Goal: Information Seeking & Learning: Learn about a topic

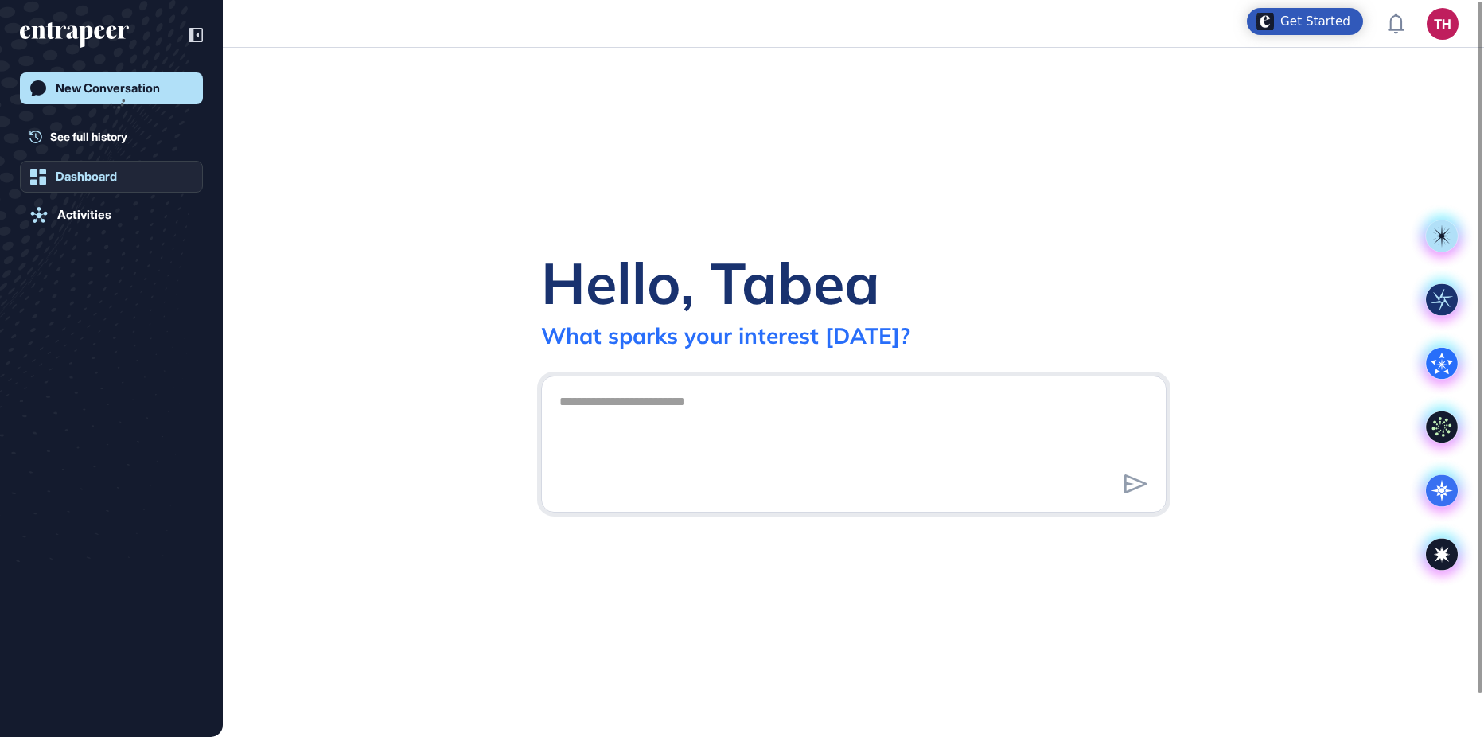
click at [74, 171] on div "Dashboard" at bounding box center [86, 176] width 61 height 14
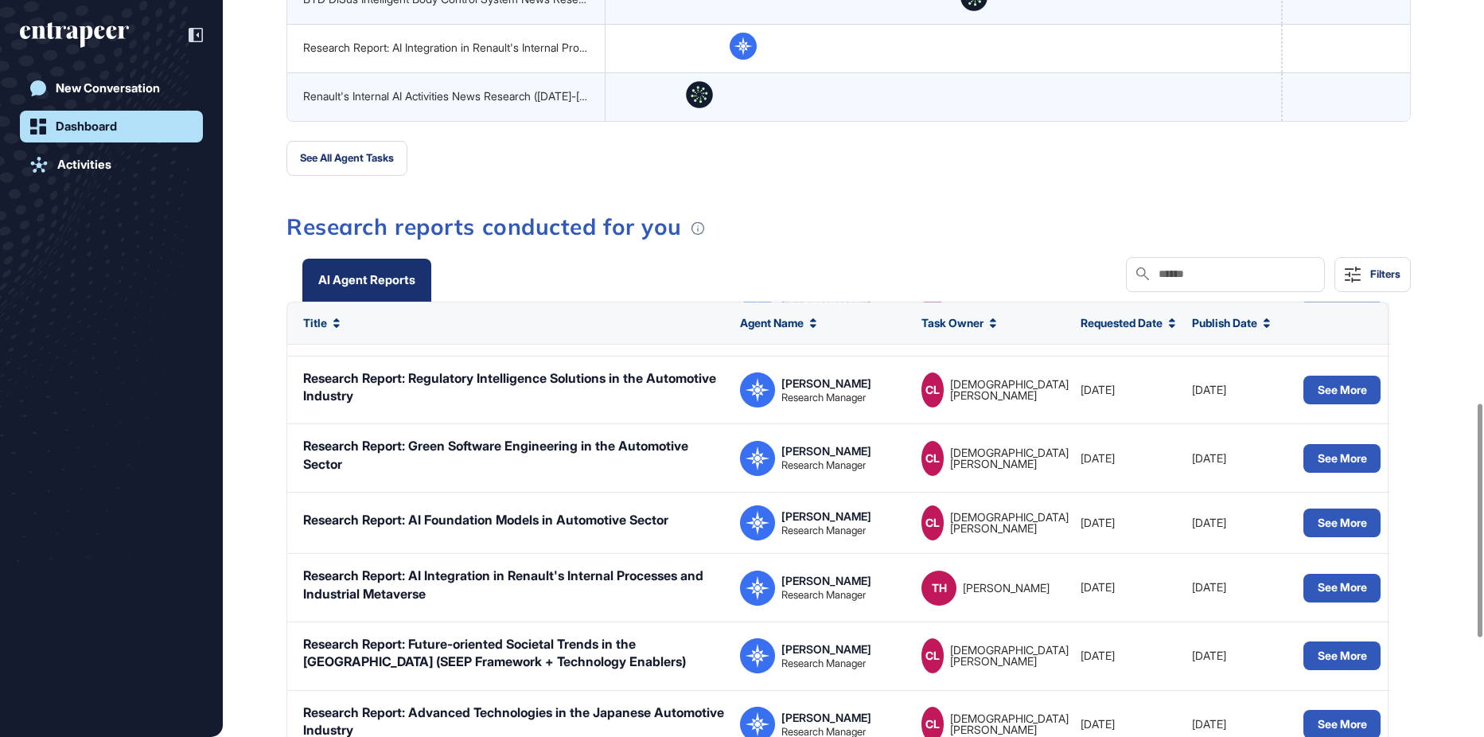
scroll to position [159, 0]
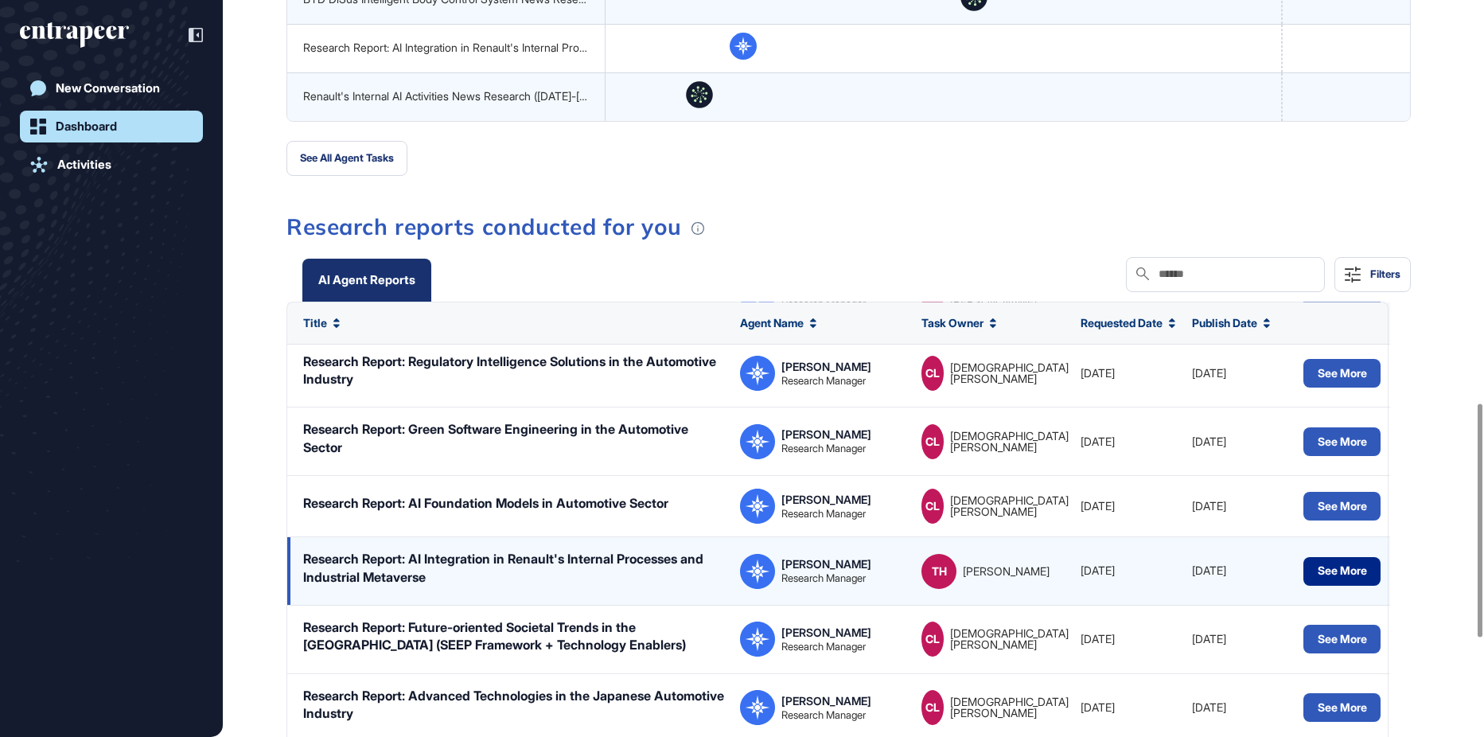
click at [1321, 577] on button "See More" at bounding box center [1341, 571] width 77 height 29
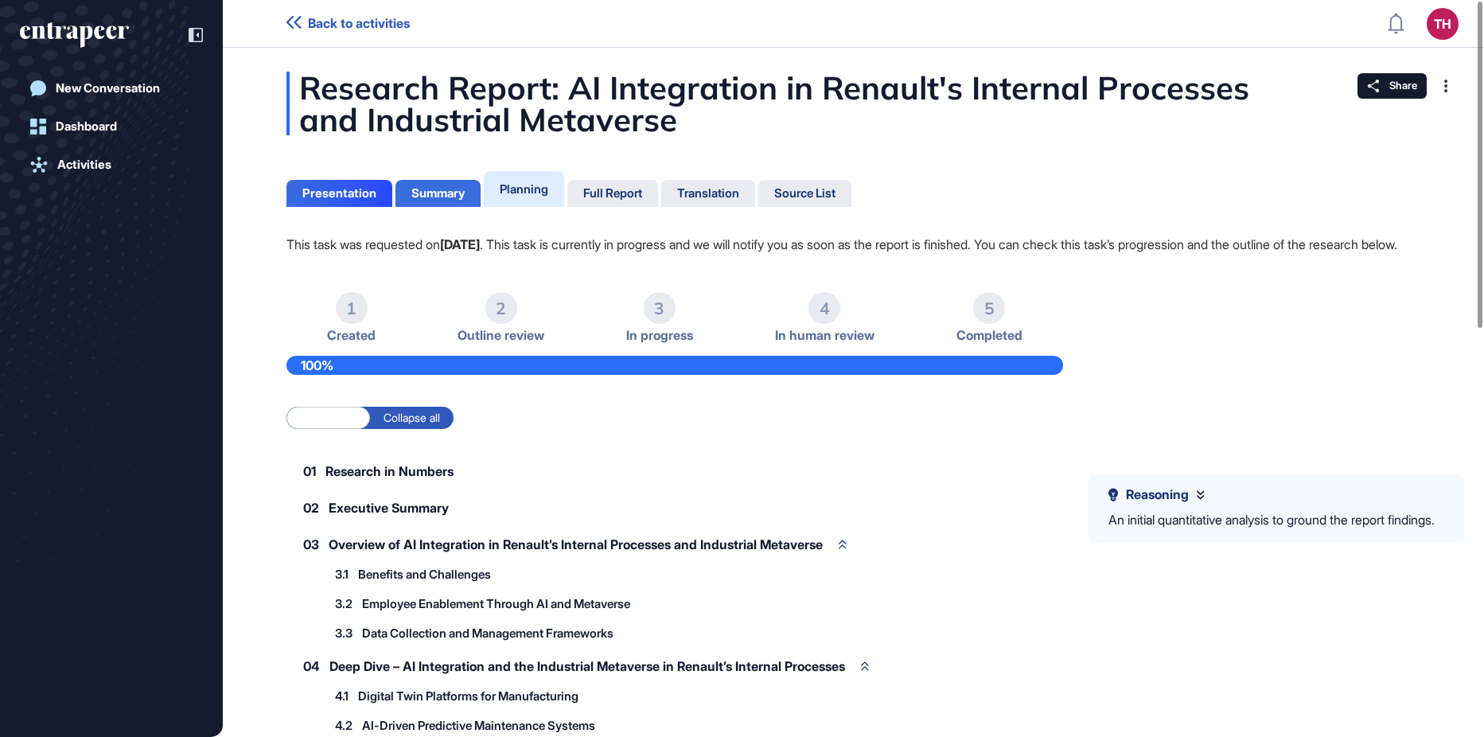
click at [440, 191] on div "Summary" at bounding box center [437, 193] width 53 height 14
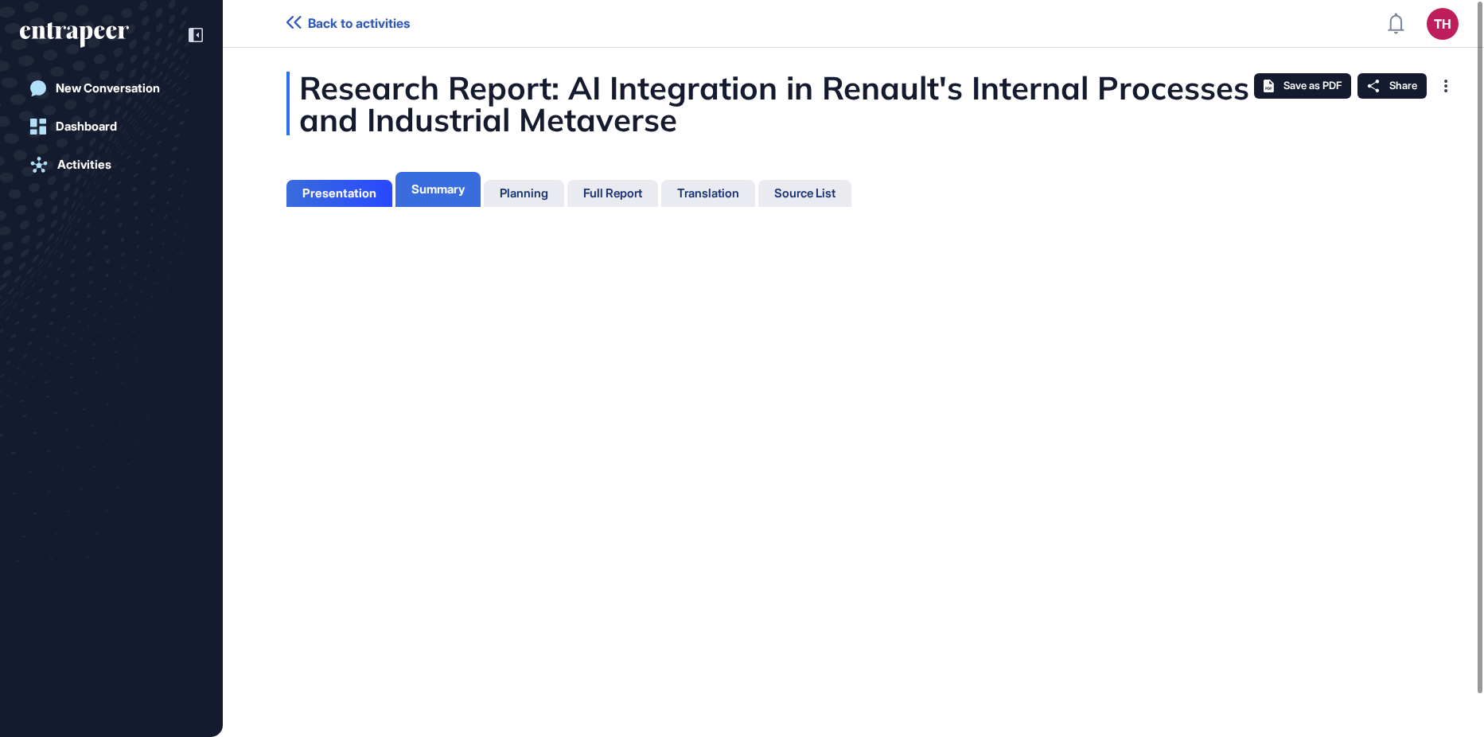
scroll to position [7, 1]
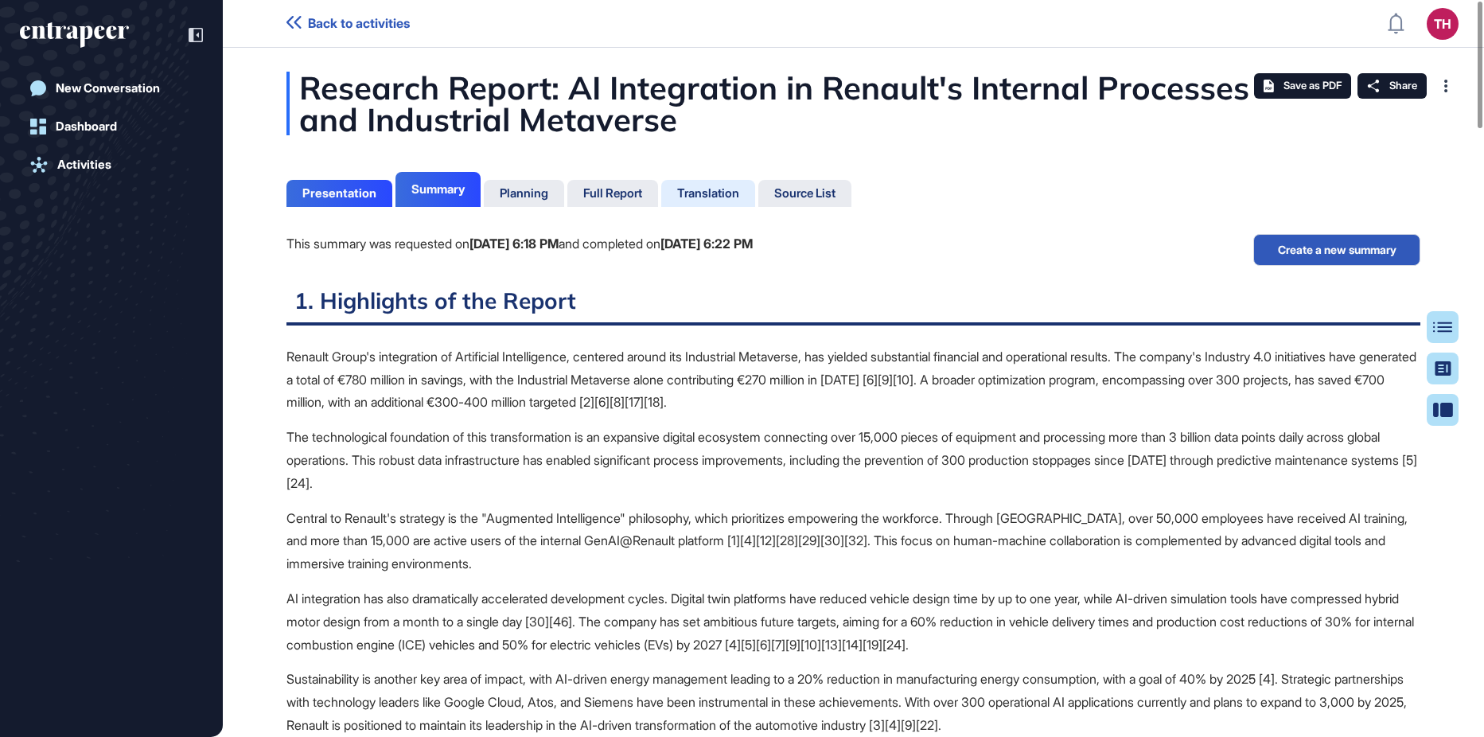
click at [715, 202] on div "Translation" at bounding box center [708, 193] width 94 height 27
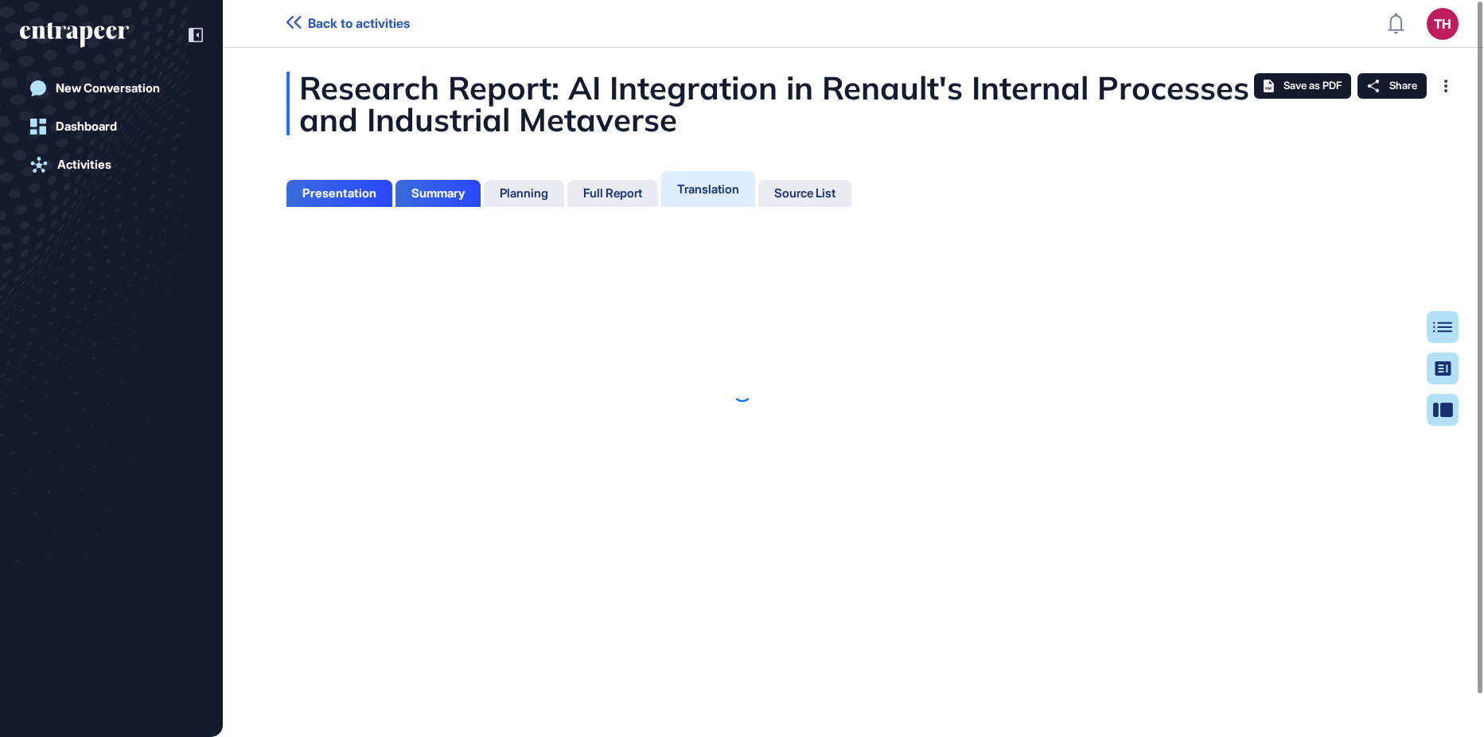
scroll to position [7, 1]
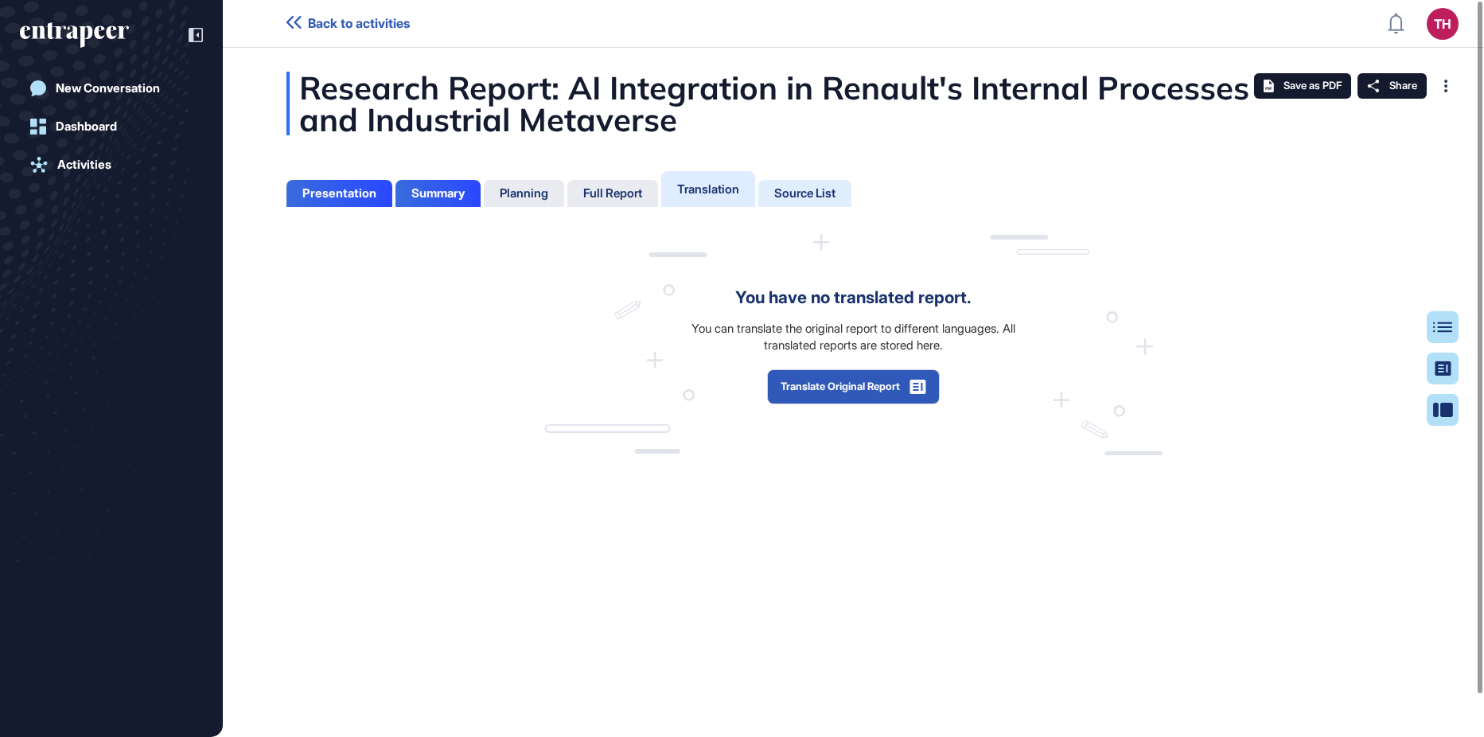
click at [808, 186] on div "Source List" at bounding box center [804, 193] width 61 height 14
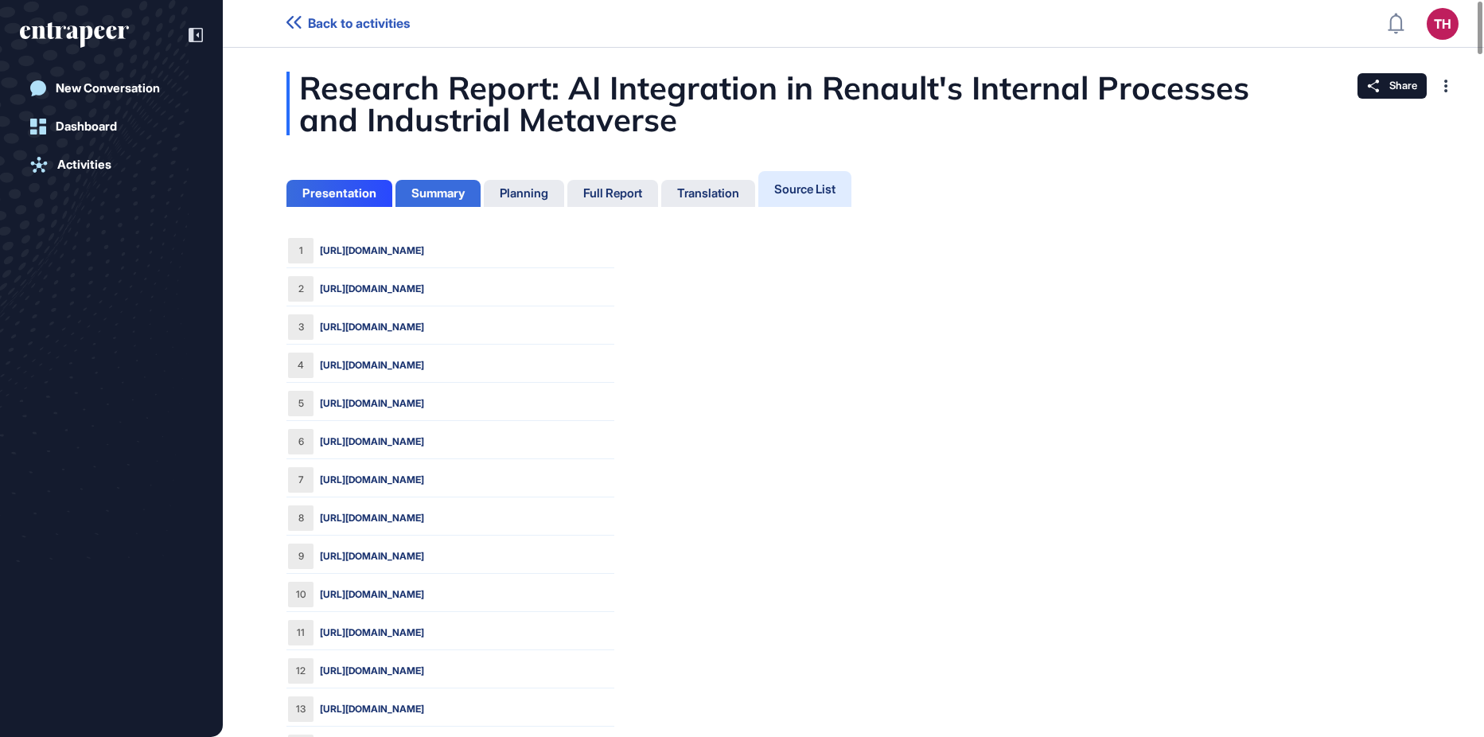
click at [442, 196] on div "Summary" at bounding box center [437, 193] width 53 height 14
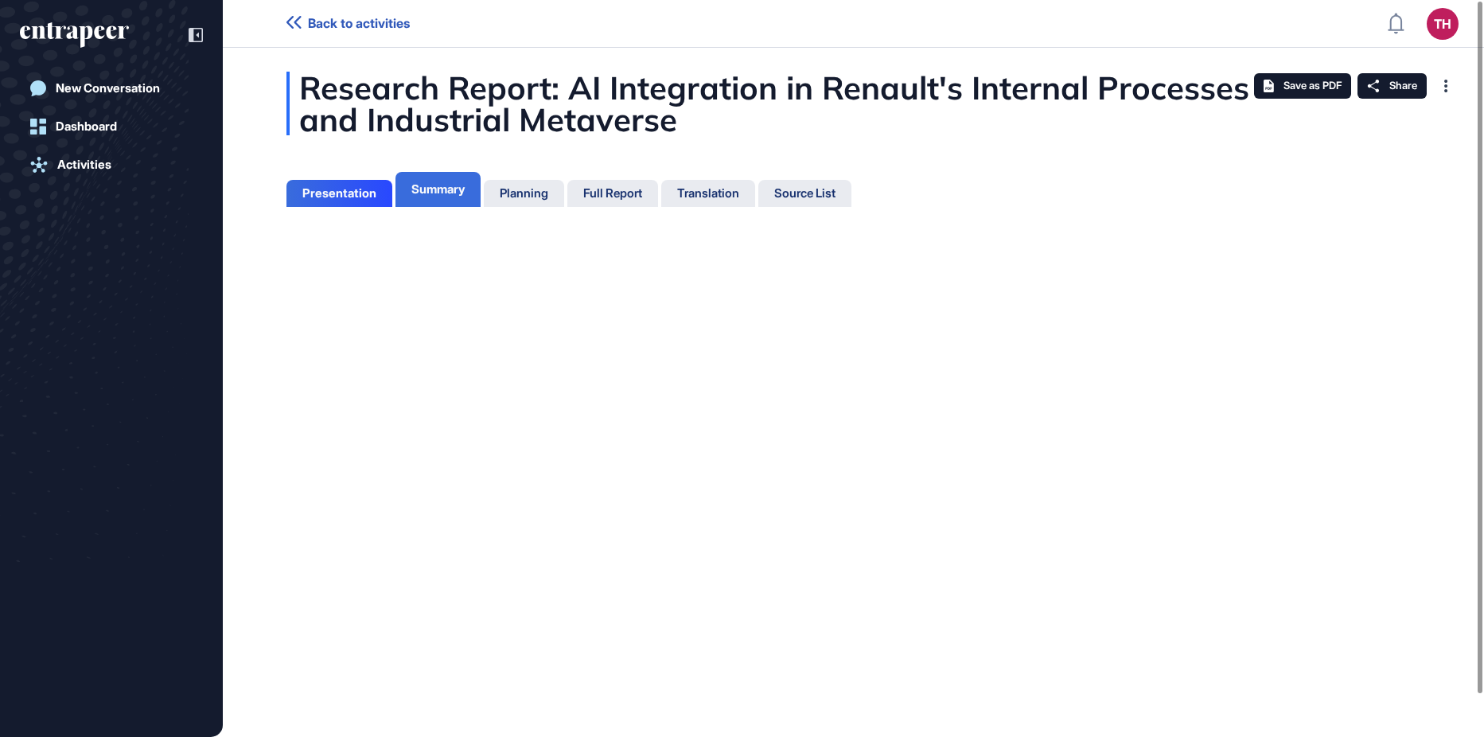
scroll to position [7, 1]
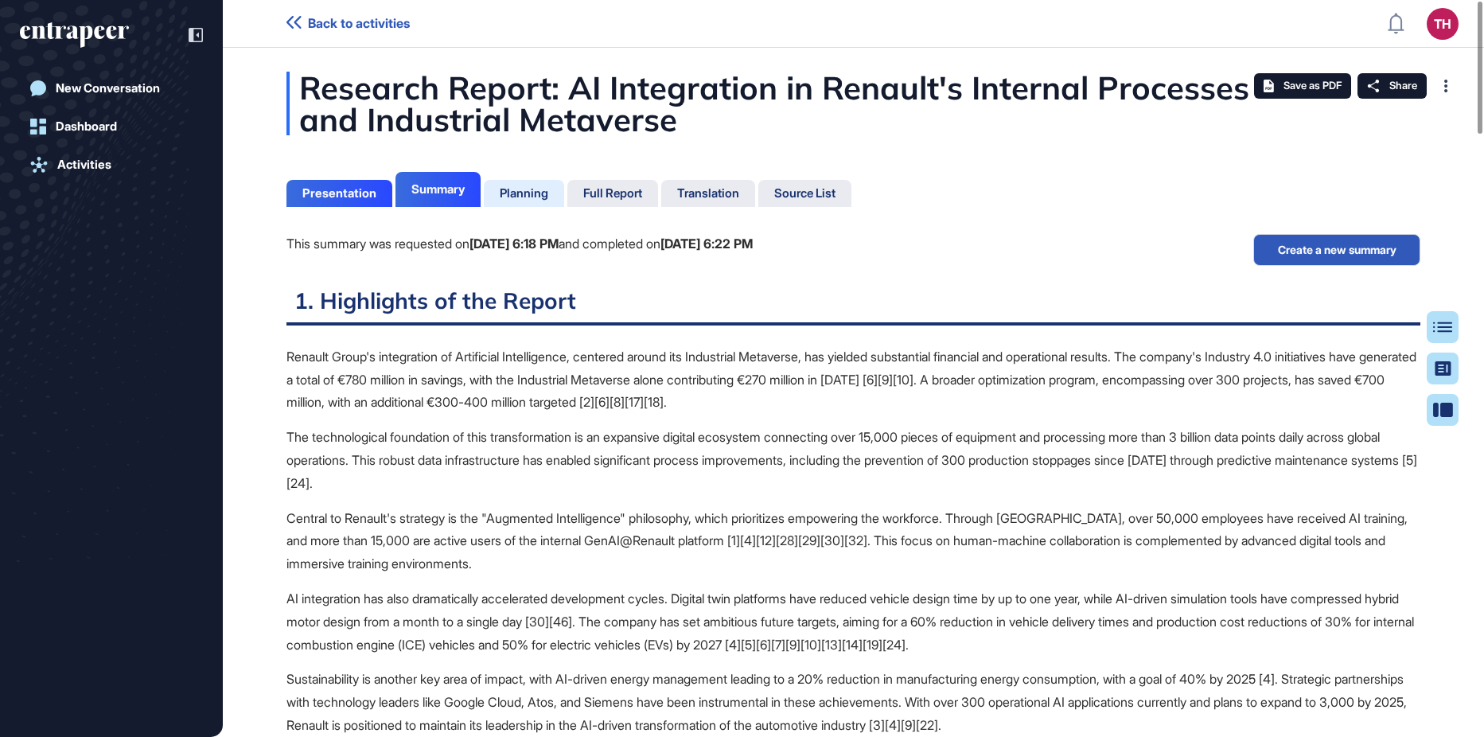
scroll to position [7, 1]
click at [302, 190] on div "Presentation" at bounding box center [339, 193] width 74 height 14
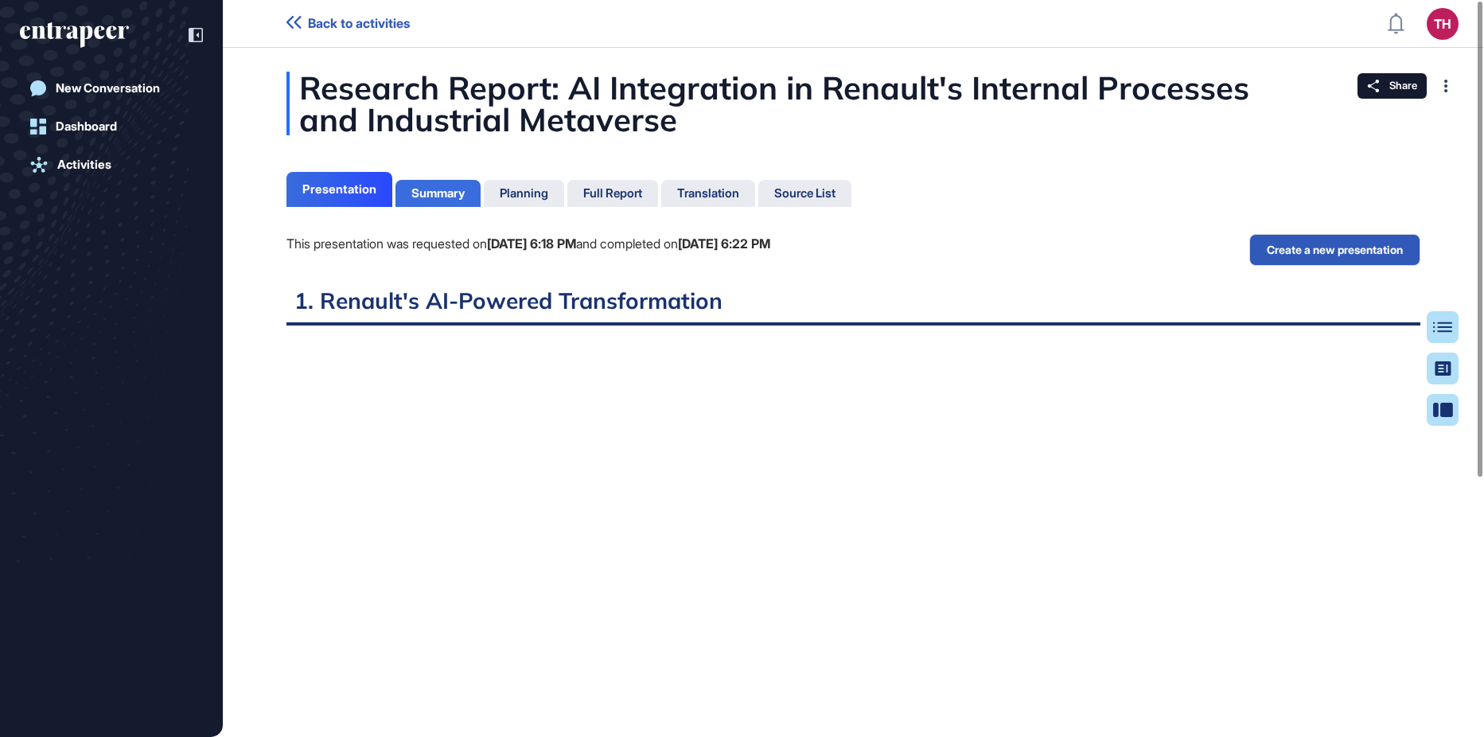
click at [450, 197] on div "Summary" at bounding box center [437, 193] width 53 height 14
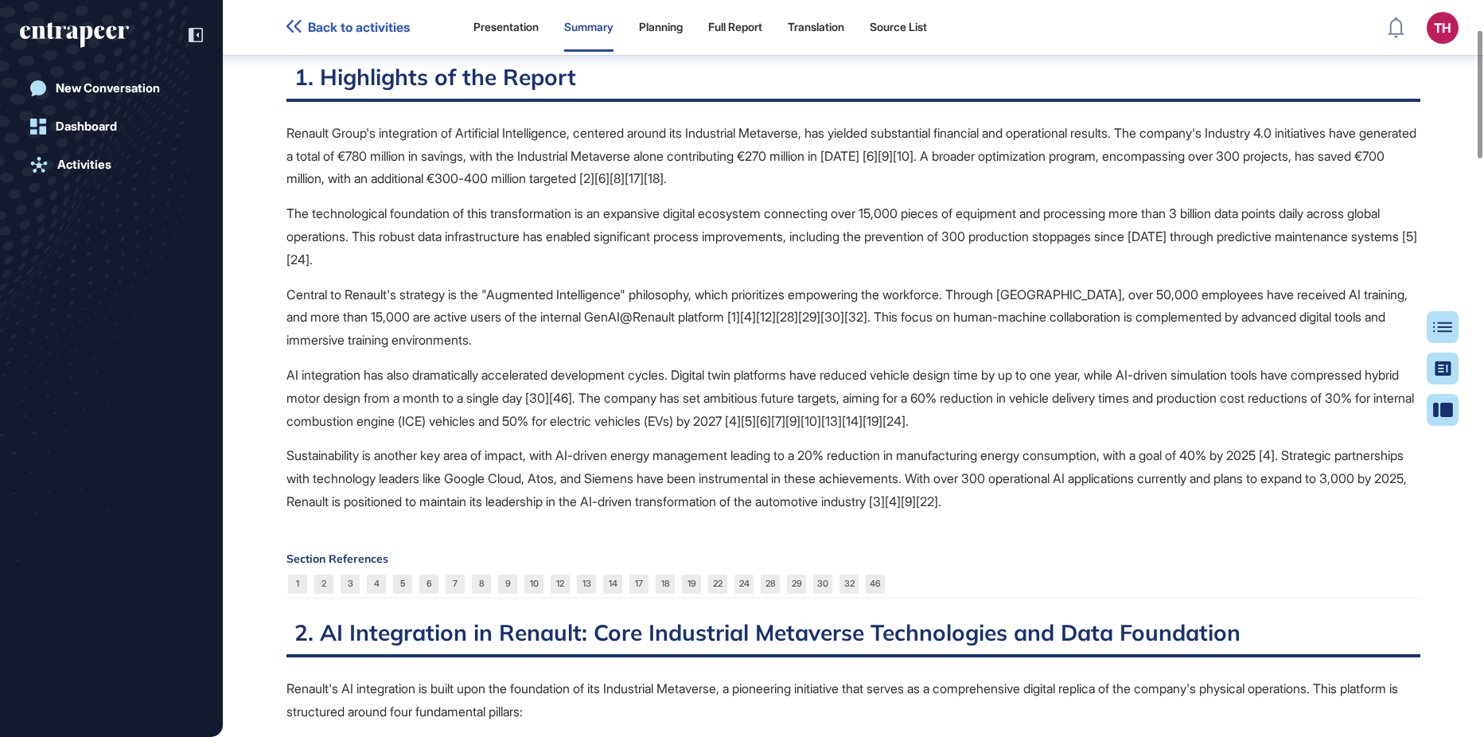
scroll to position [167, 0]
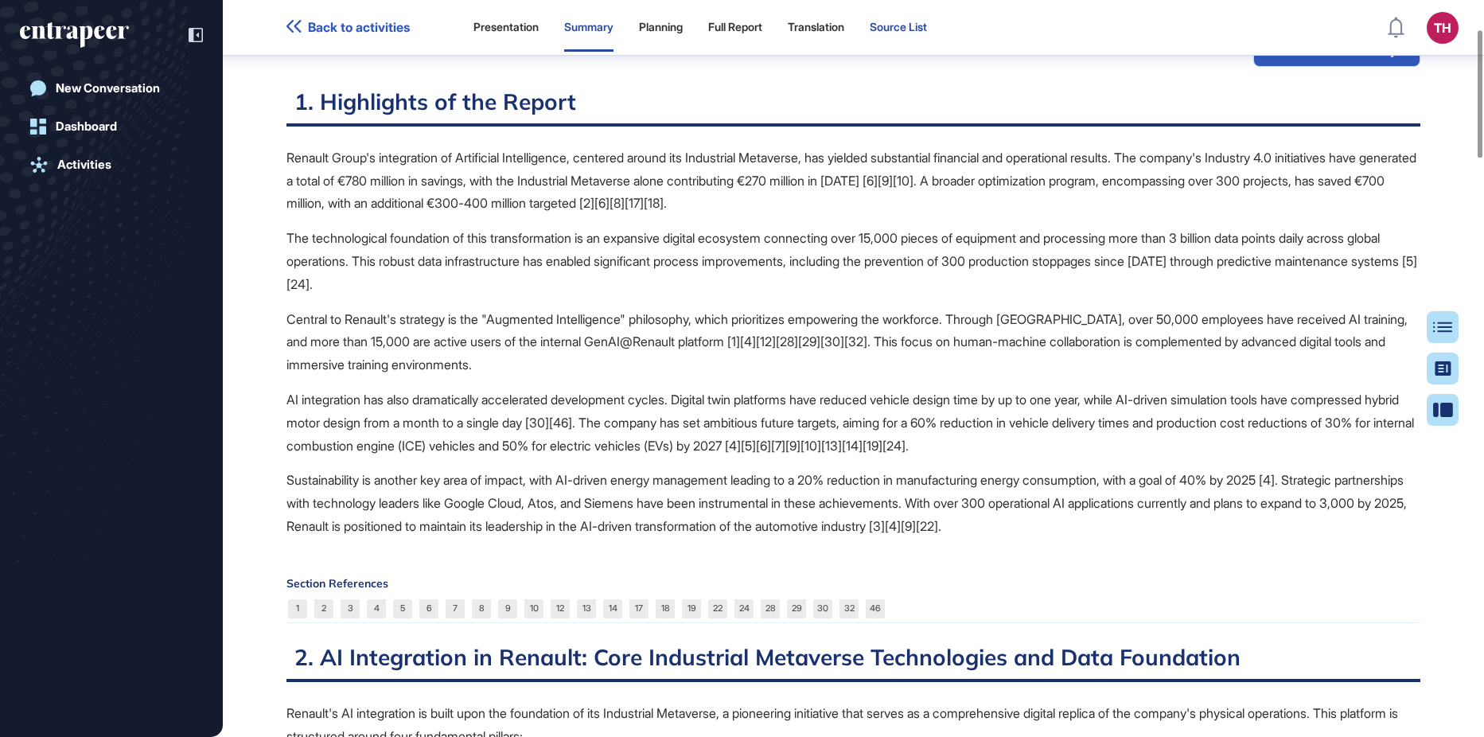
click at [913, 23] on div "Source List" at bounding box center [898, 28] width 57 height 14
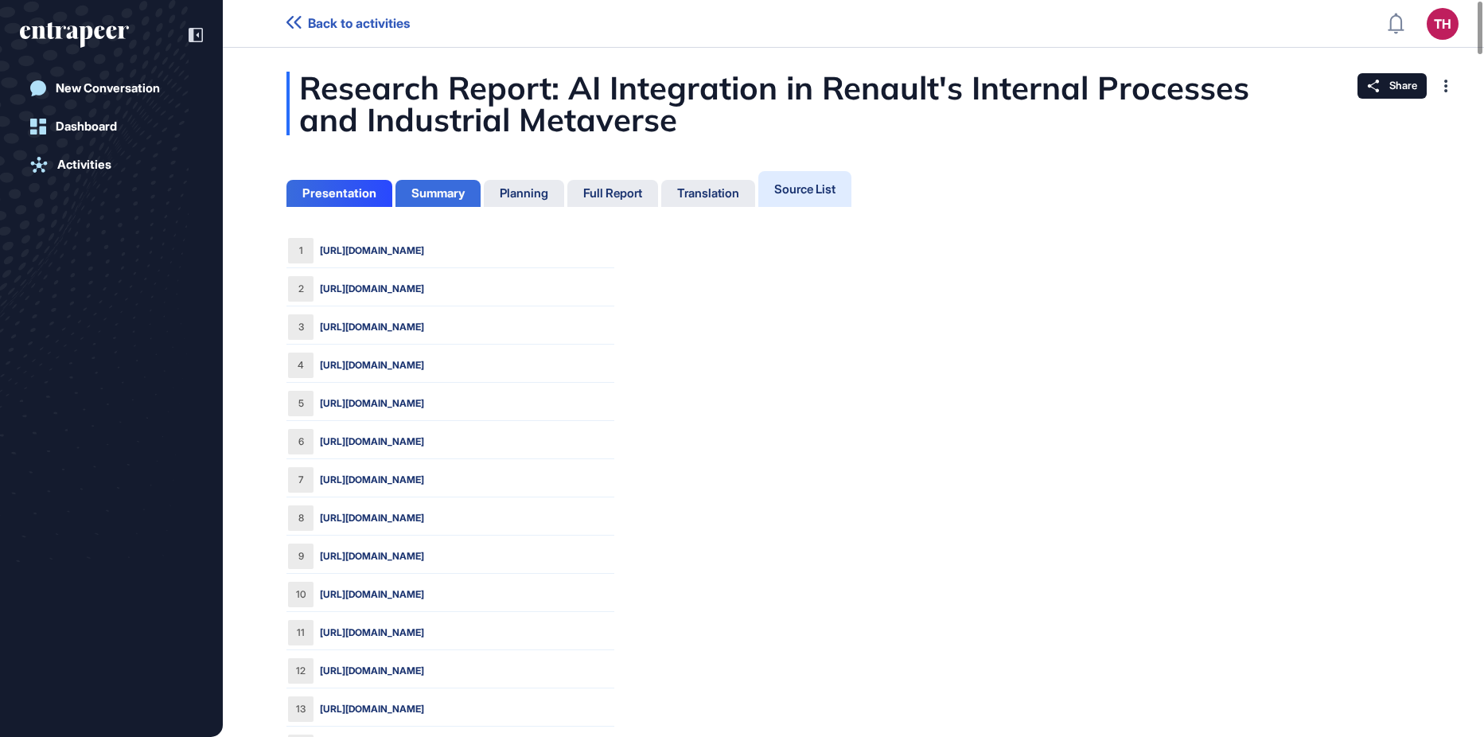
click at [445, 186] on div "Summary" at bounding box center [437, 193] width 53 height 14
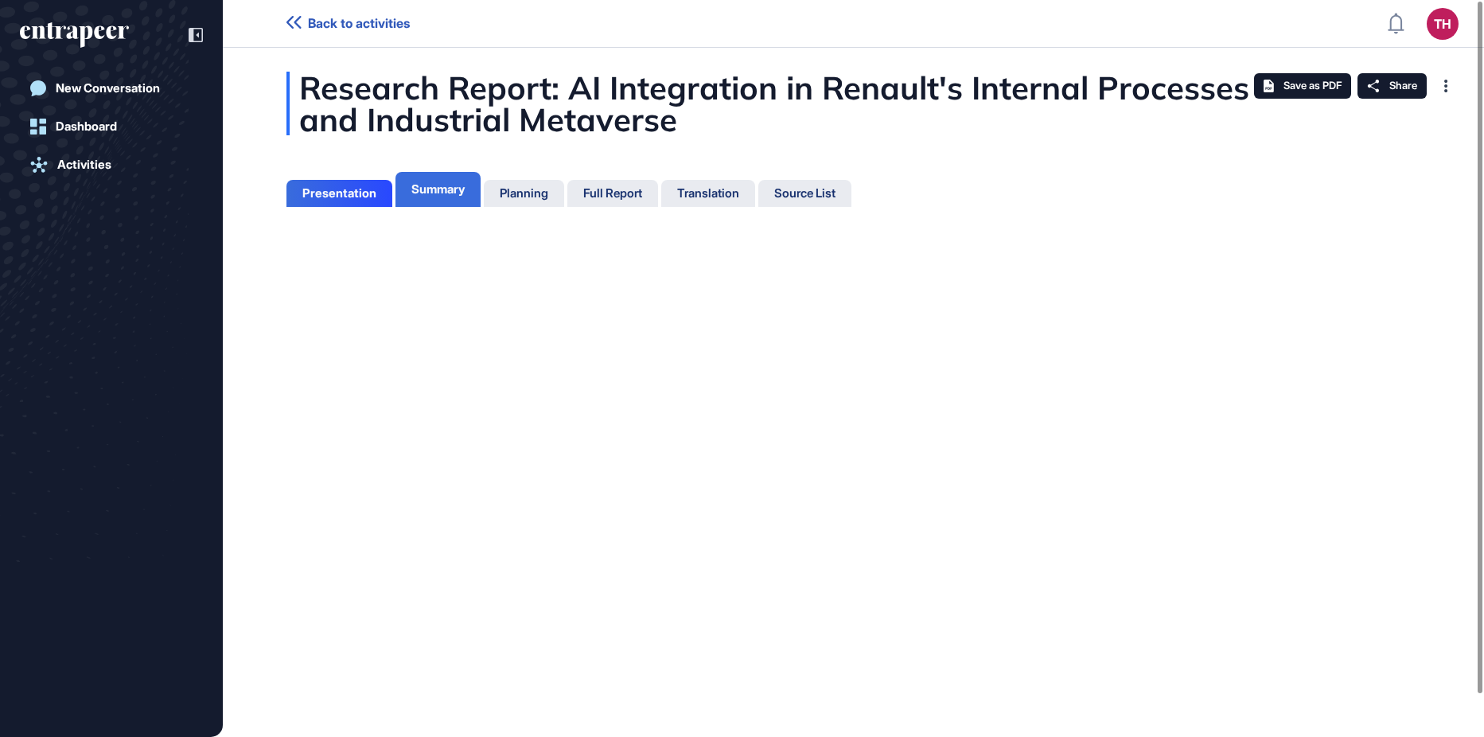
scroll to position [7, 1]
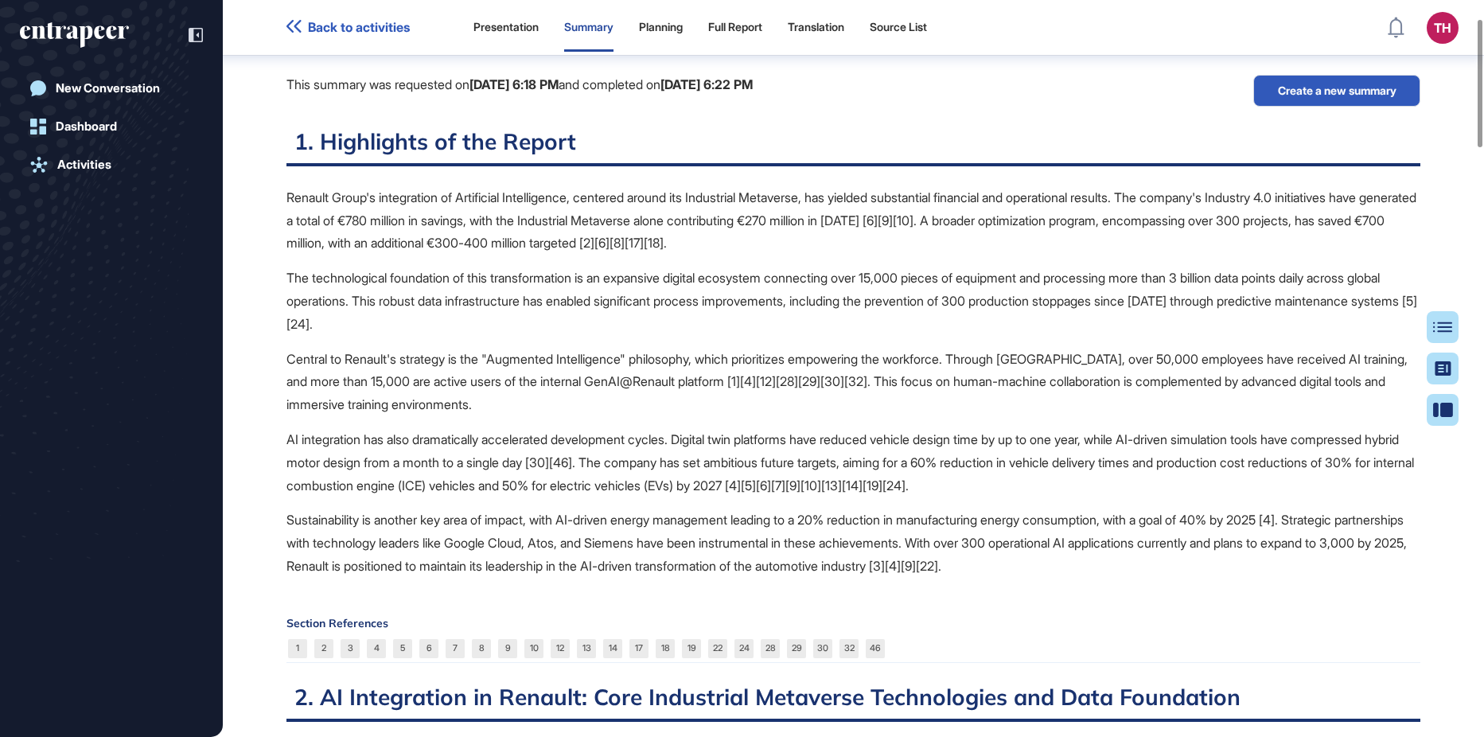
scroll to position [167, 0]
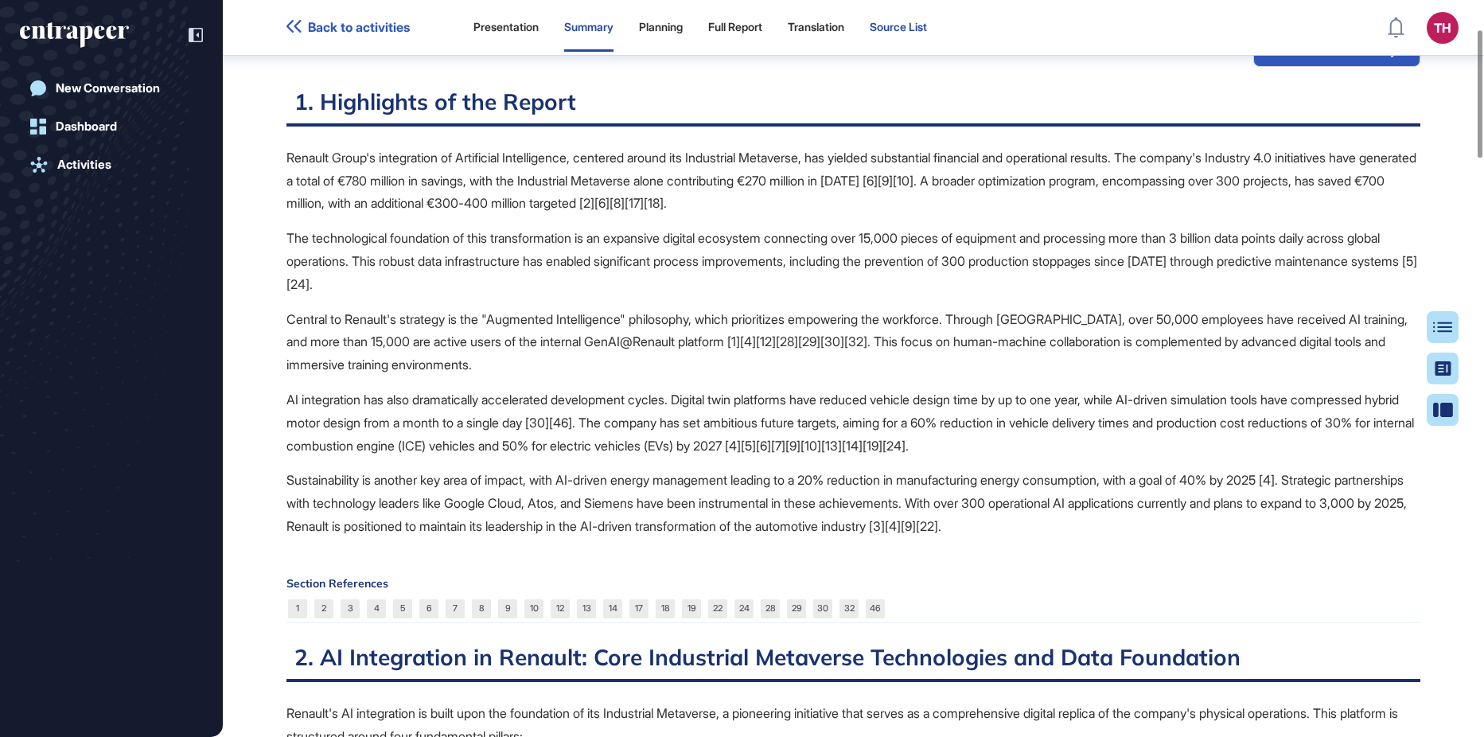
click at [908, 25] on div "Source List" at bounding box center [898, 28] width 57 height 14
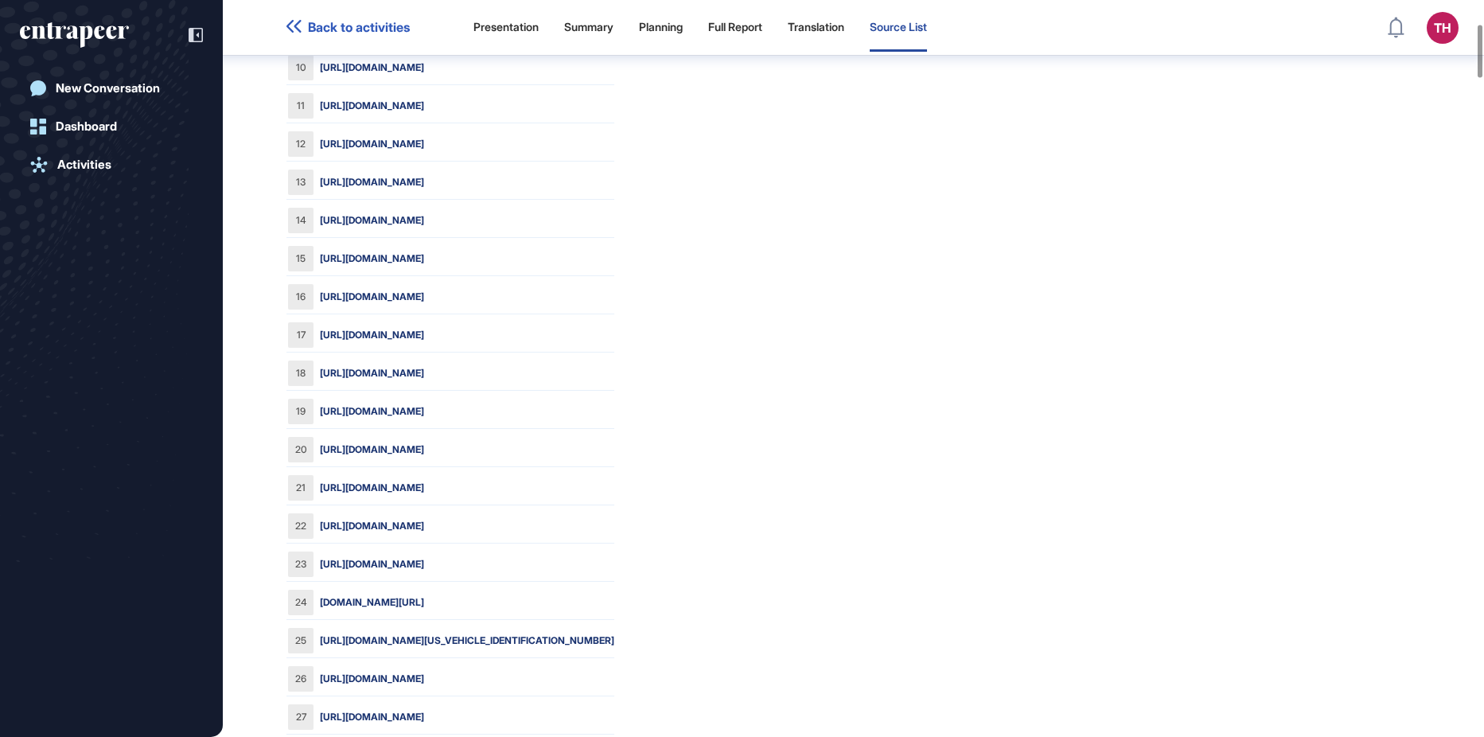
scroll to position [565, 0]
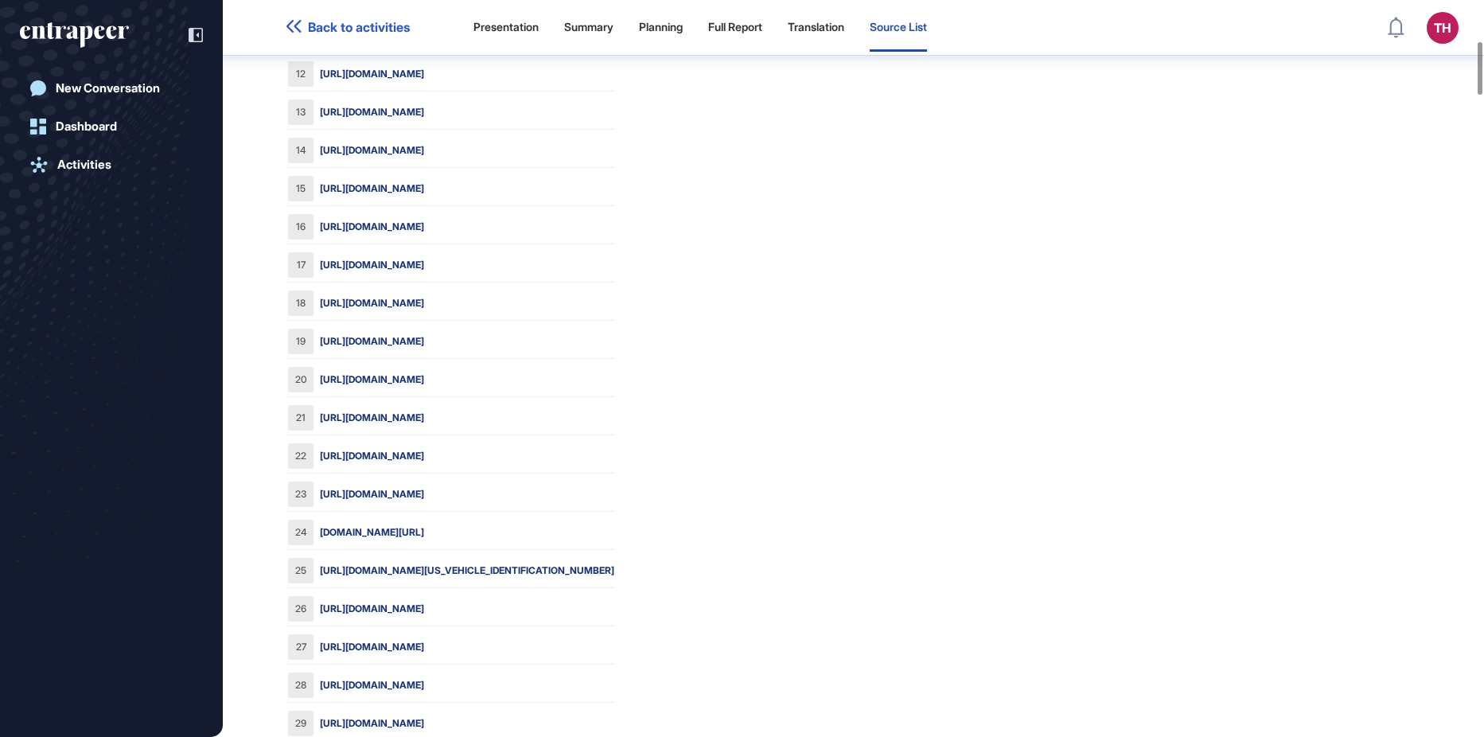
click at [424, 536] on link "[DOMAIN_NAME][URL]" at bounding box center [372, 532] width 104 height 14
click at [424, 534] on link "[DOMAIN_NAME][URL]" at bounding box center [372, 532] width 104 height 14
click at [609, 35] on div "Summary" at bounding box center [588, 28] width 49 height 48
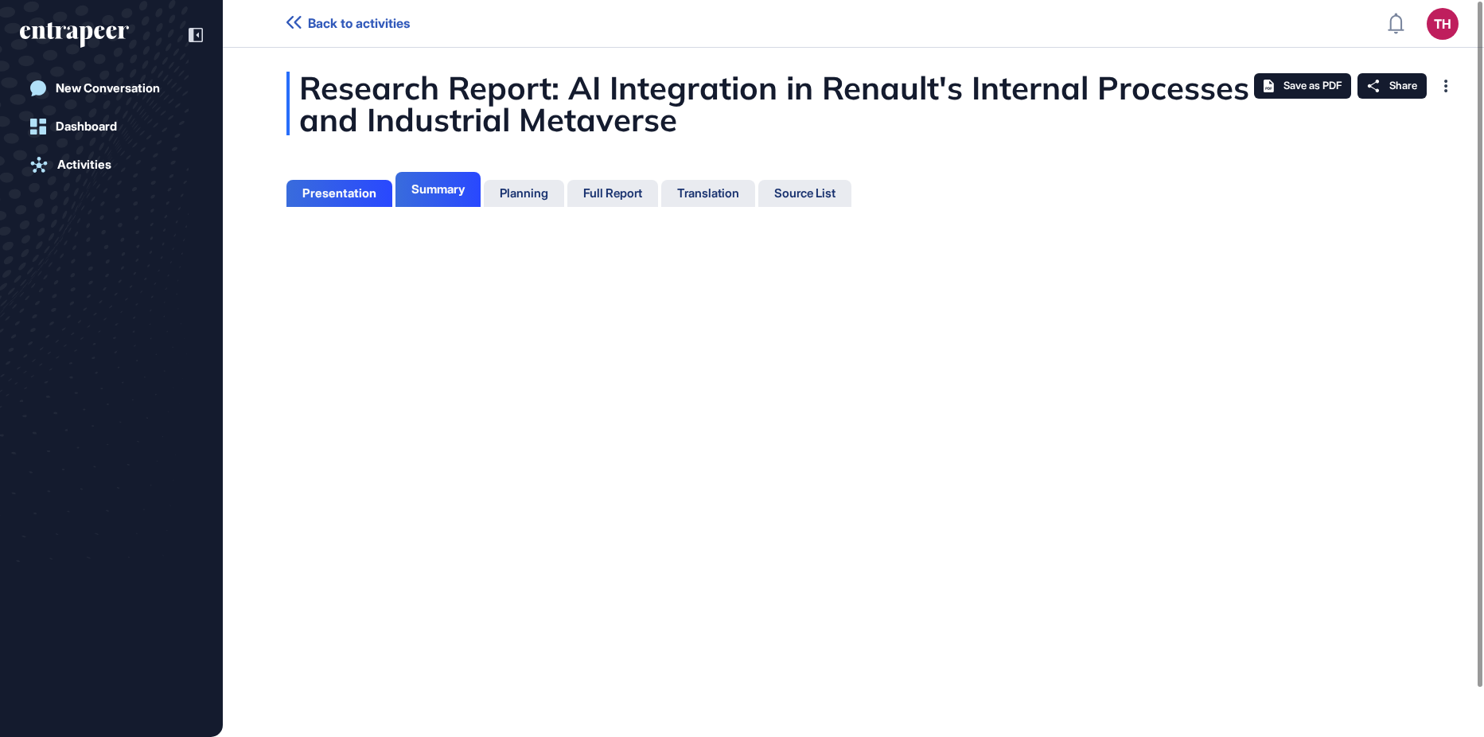
scroll to position [7, 1]
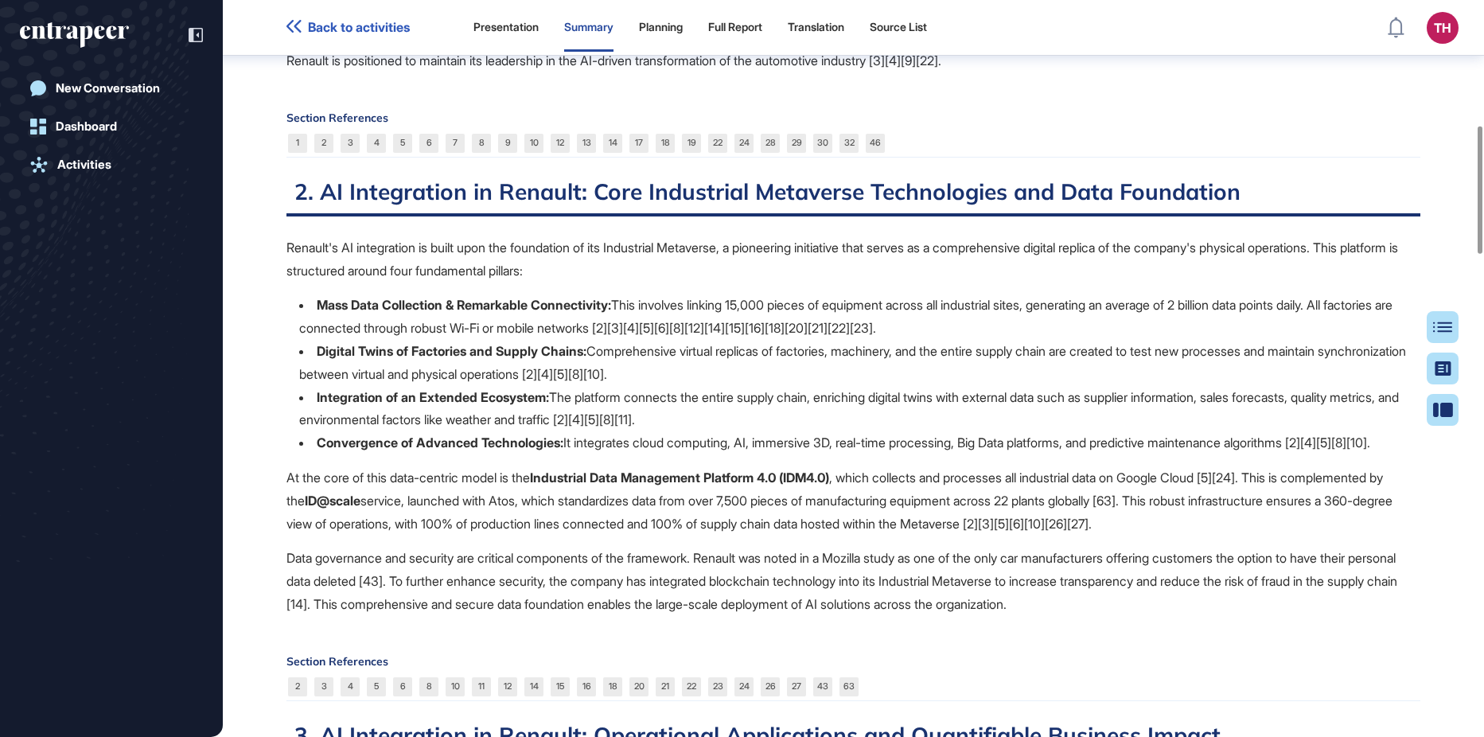
scroll to position [724, 0]
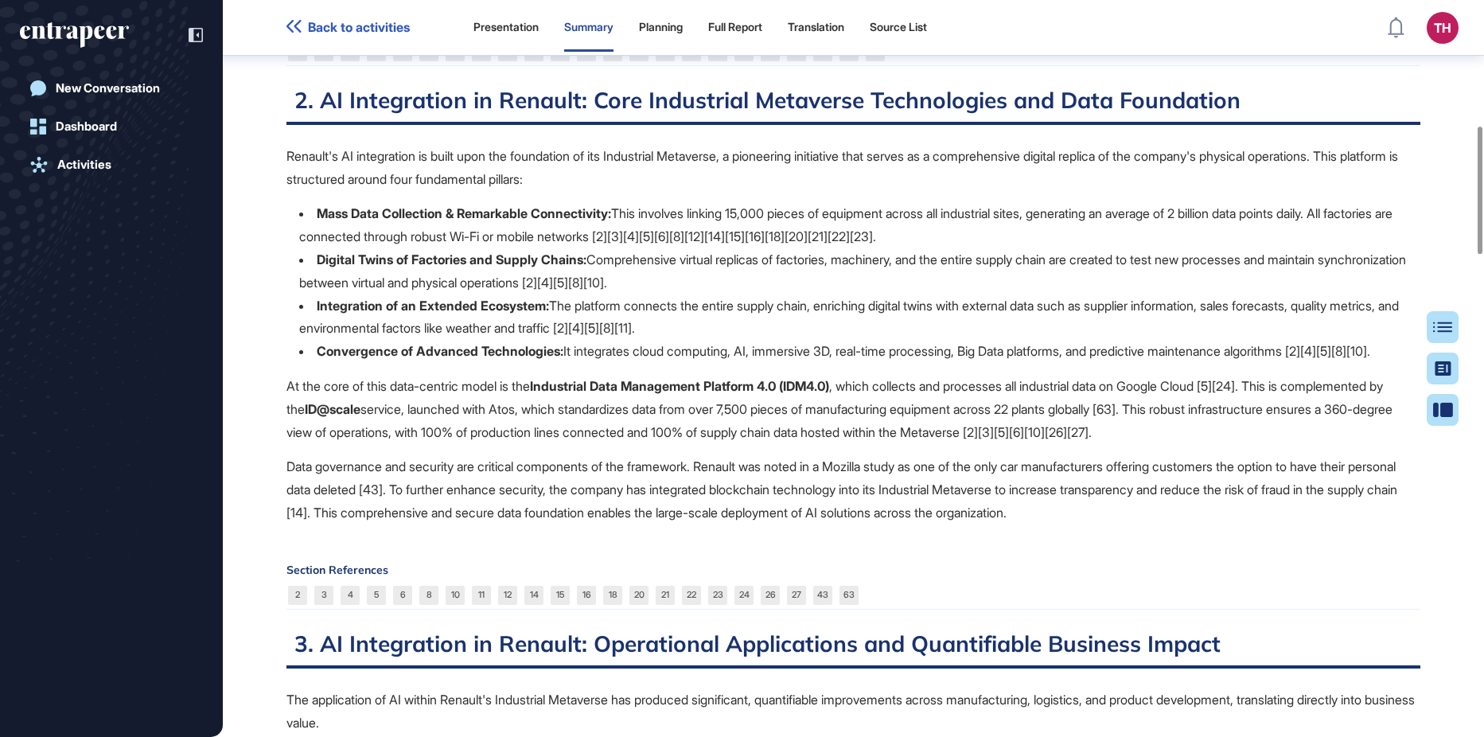
click at [1031, 524] on p "Data governance and security are critical components of the framework. Renault …" at bounding box center [853, 489] width 1134 height 68
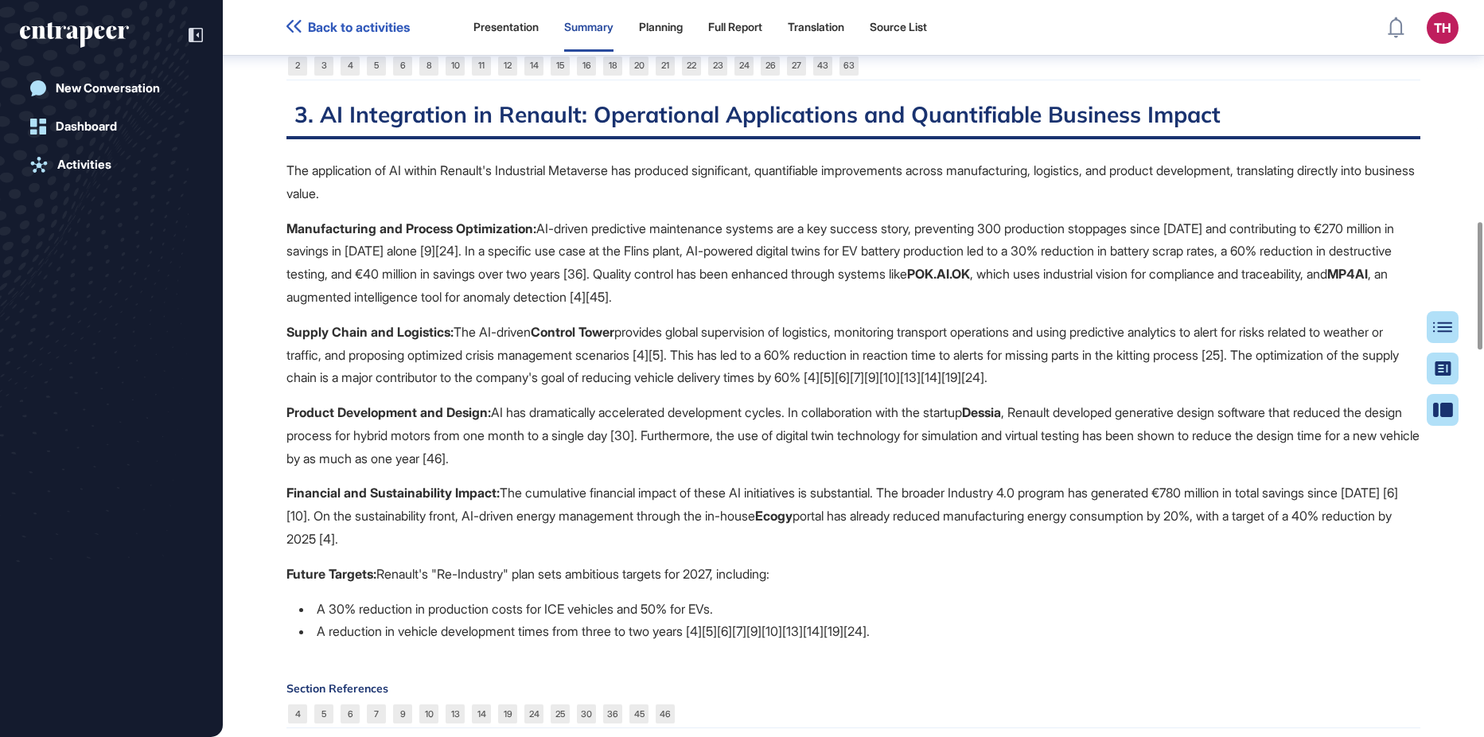
scroll to position [1281, 0]
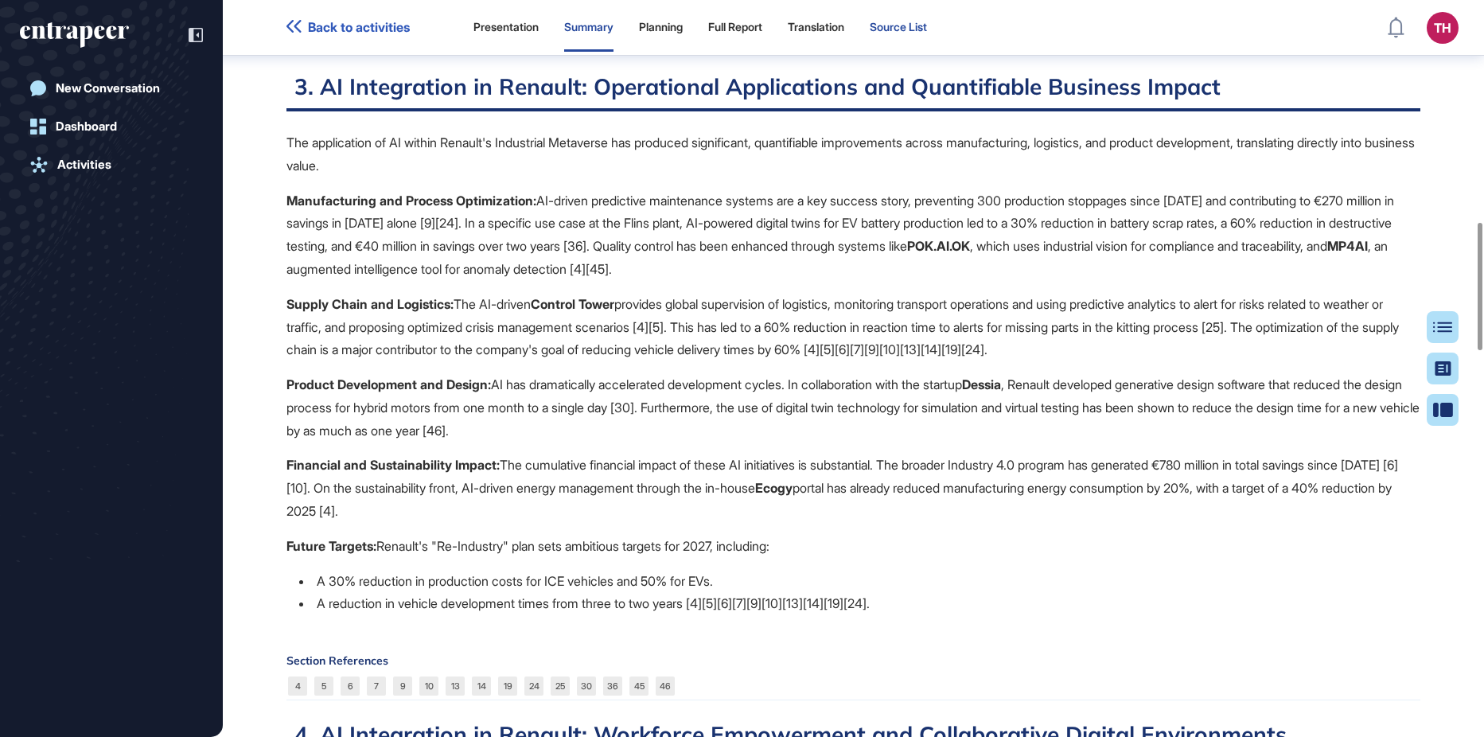
click at [921, 39] on div "Source List" at bounding box center [898, 28] width 57 height 48
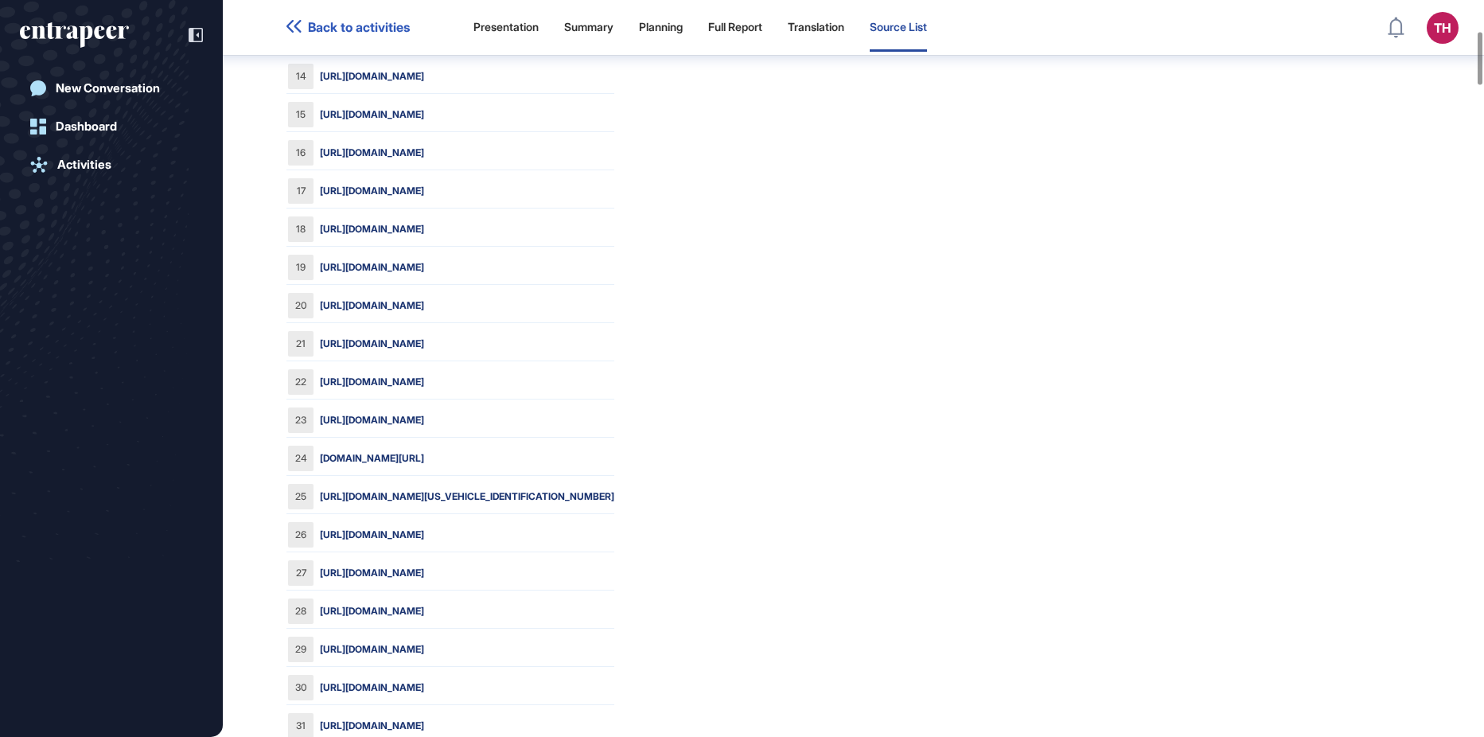
scroll to position [406, 0]
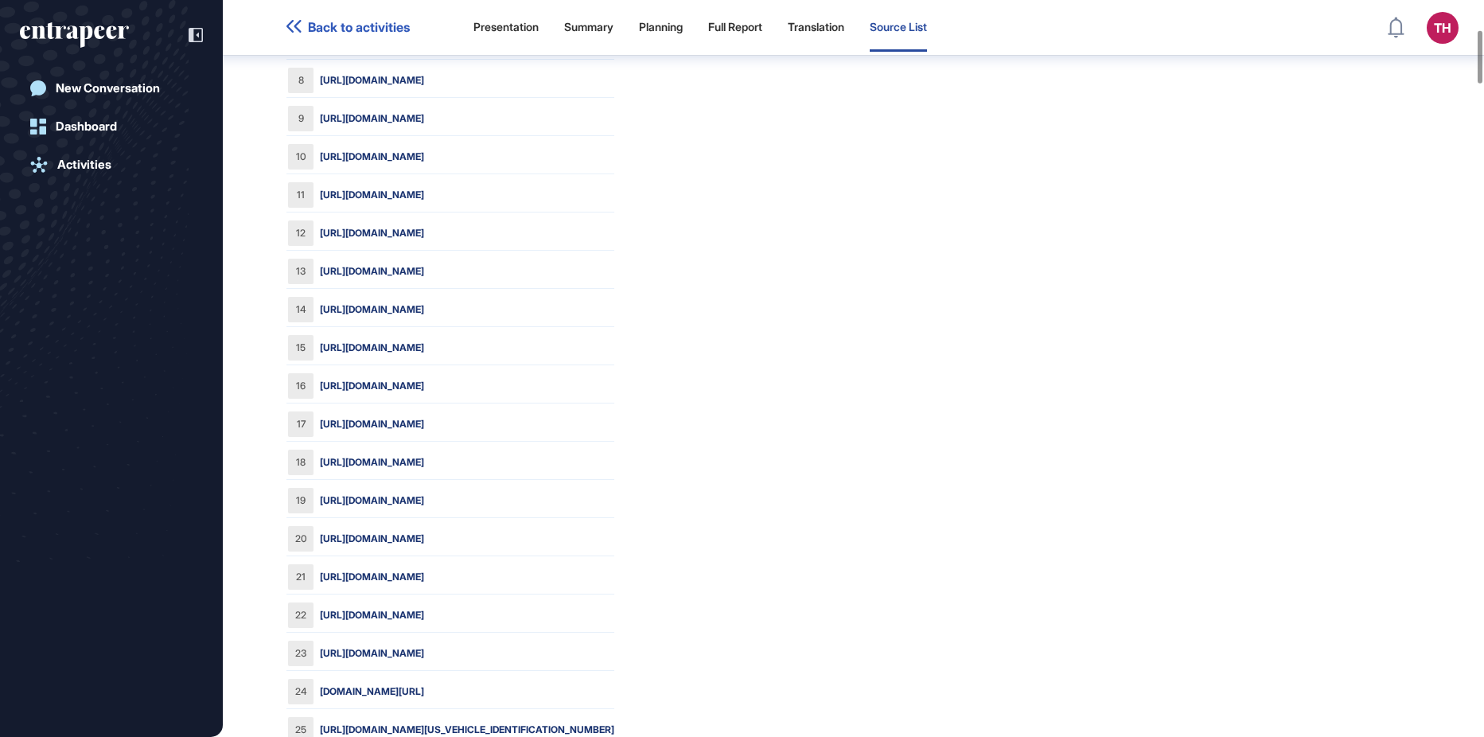
click at [424, 115] on link "[URL][DOMAIN_NAME]" at bounding box center [372, 118] width 104 height 14
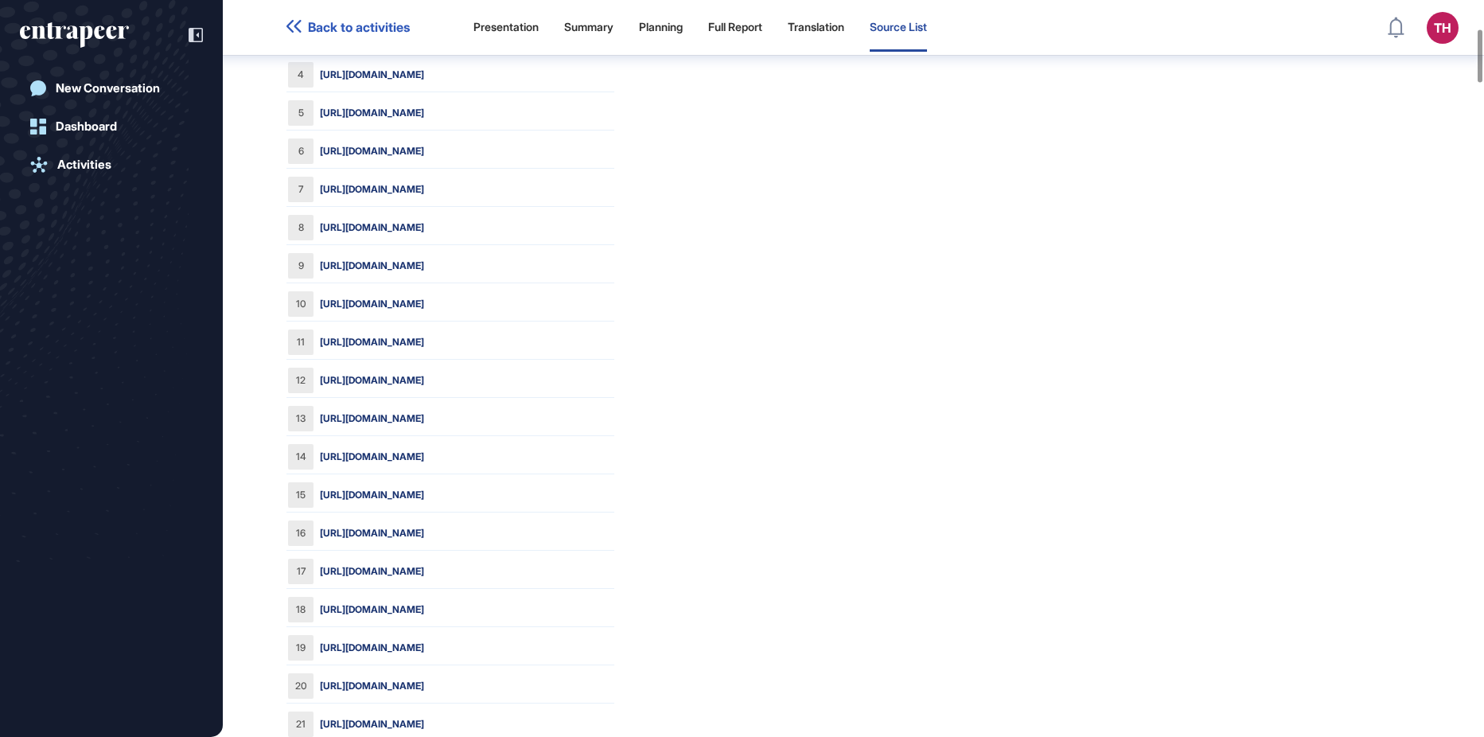
scroll to position [0, 0]
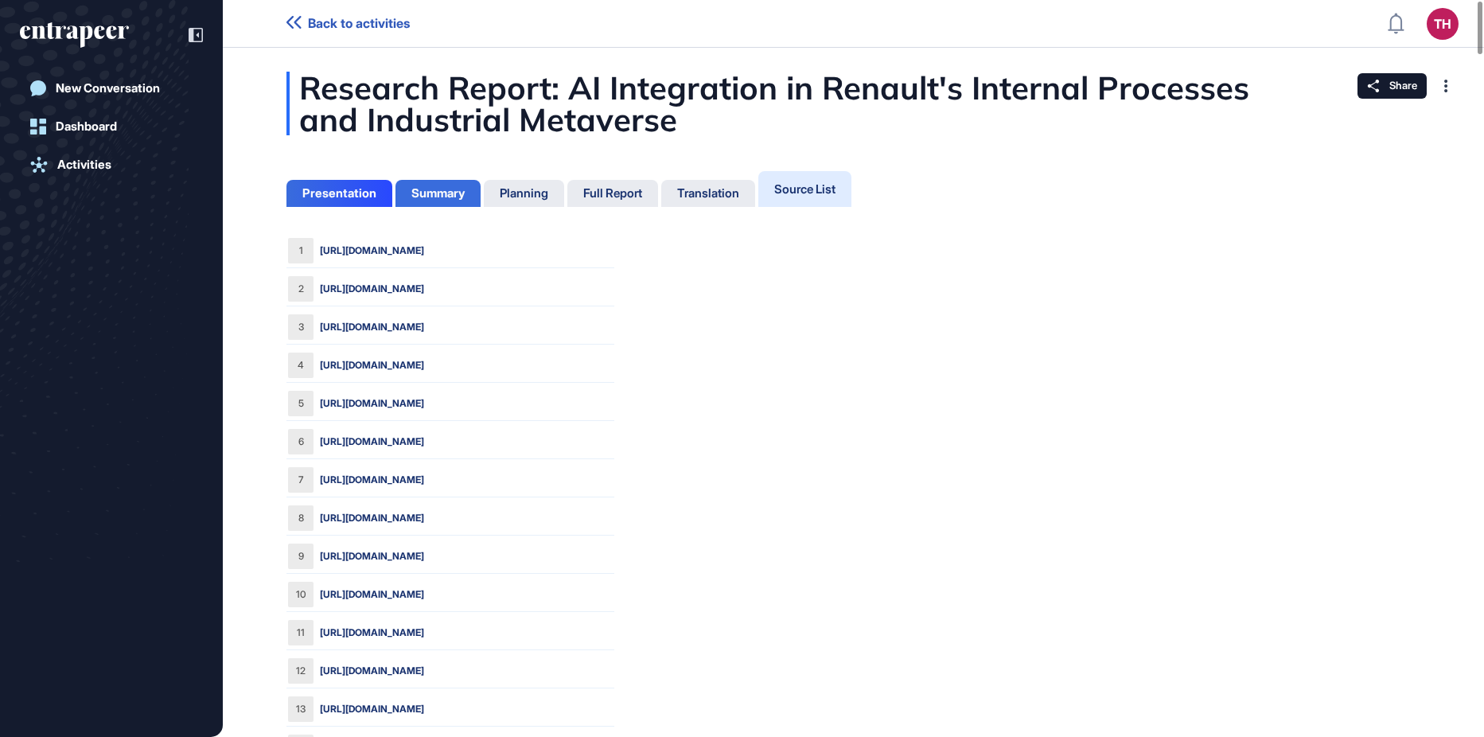
click at [427, 188] on div "Summary" at bounding box center [437, 193] width 53 height 14
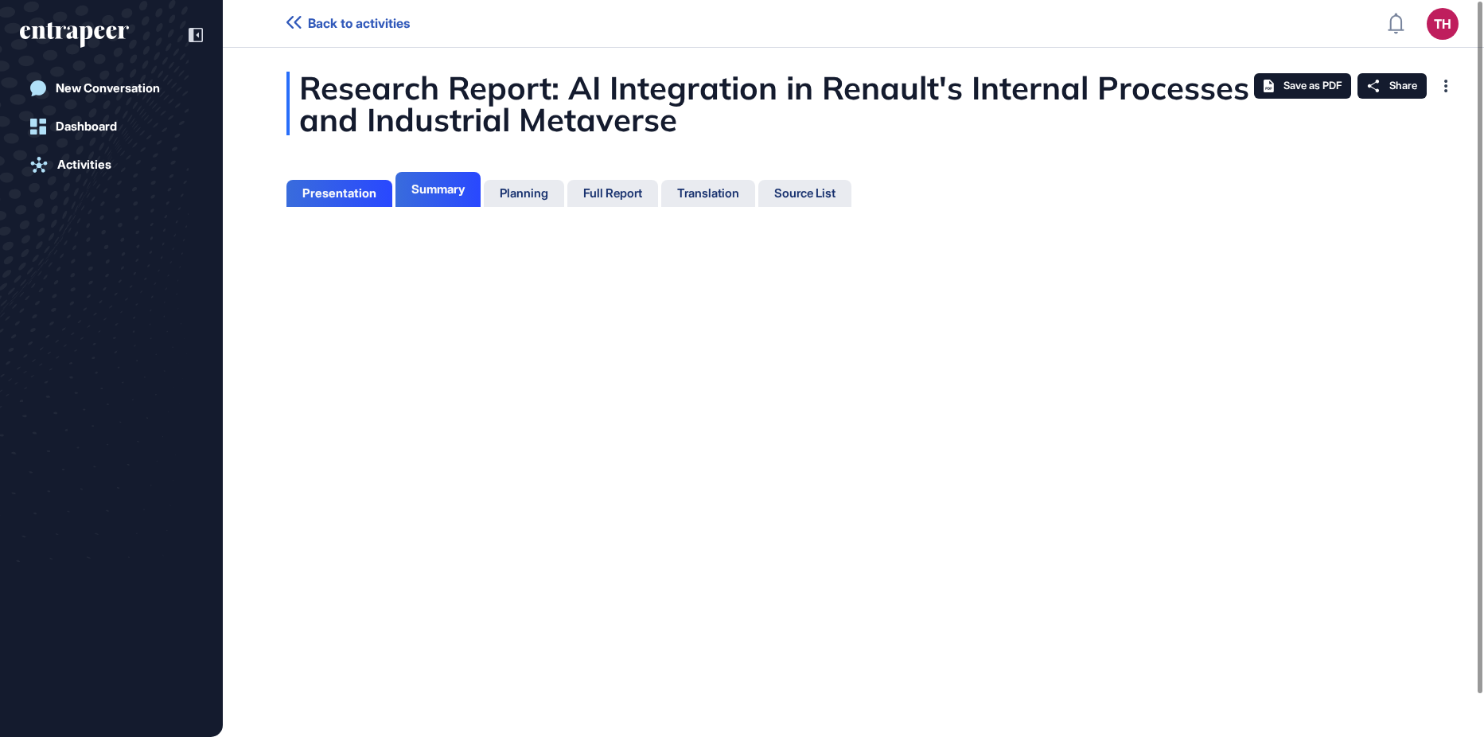
scroll to position [7, 1]
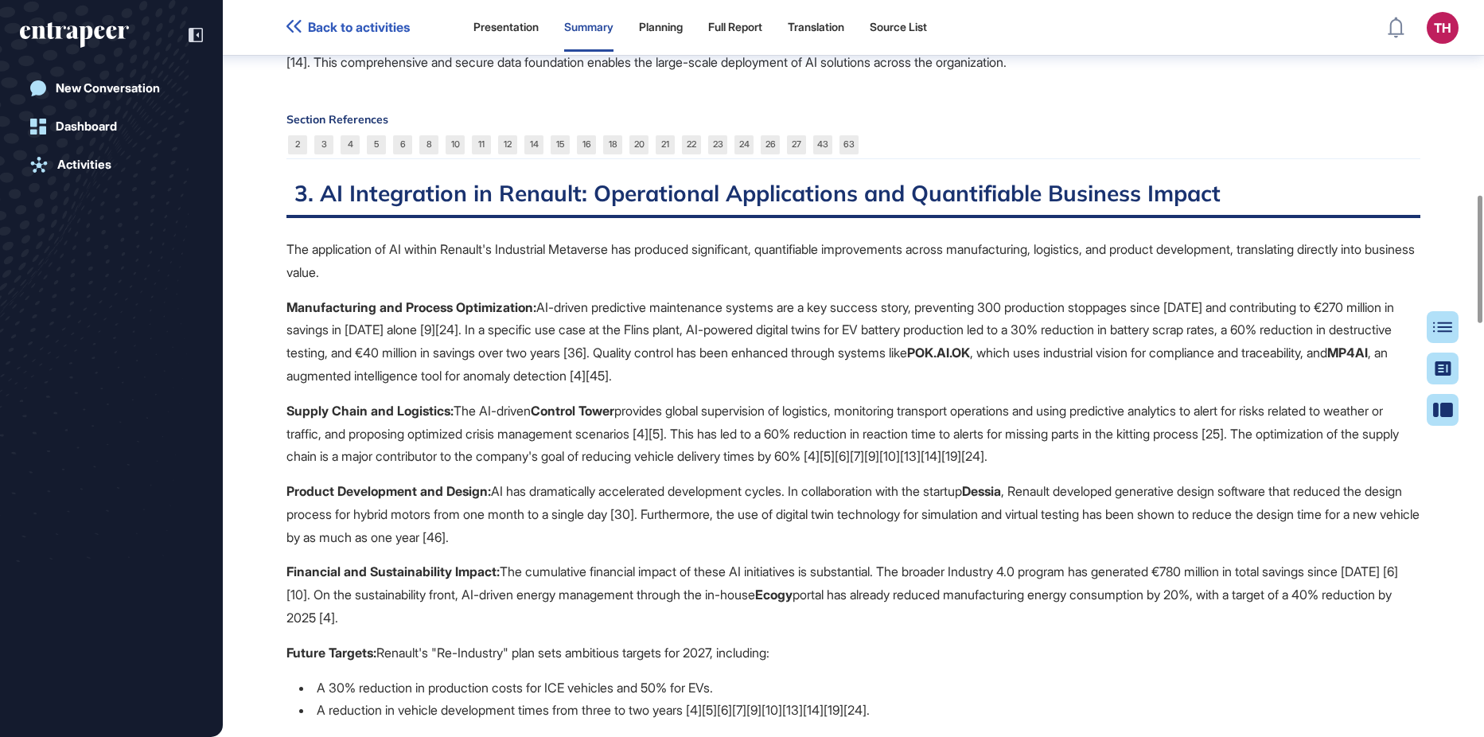
scroll to position [1202, 0]
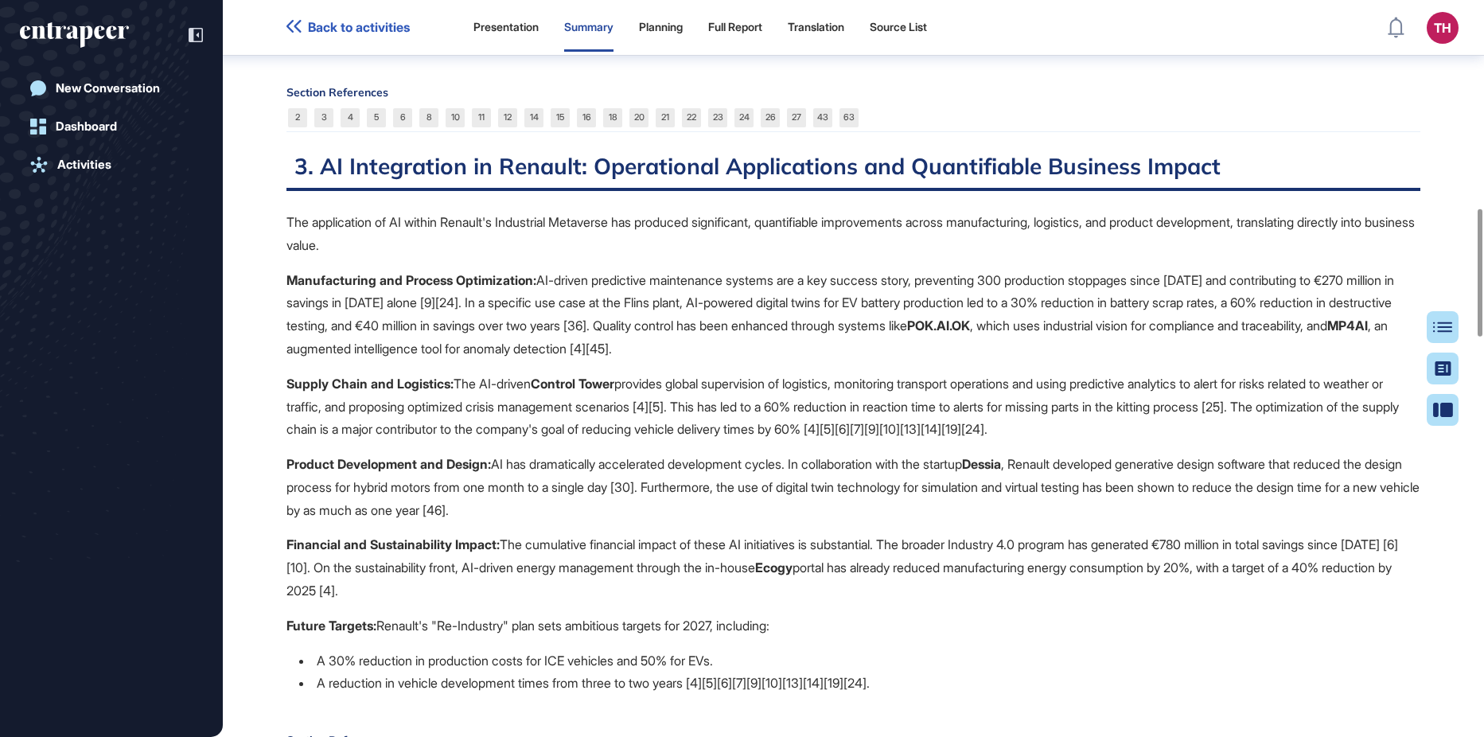
drag, startPoint x: 904, startPoint y: 29, endPoint x: 901, endPoint y: 41, distance: 12.4
click at [903, 28] on div "Source List" at bounding box center [898, 28] width 57 height 14
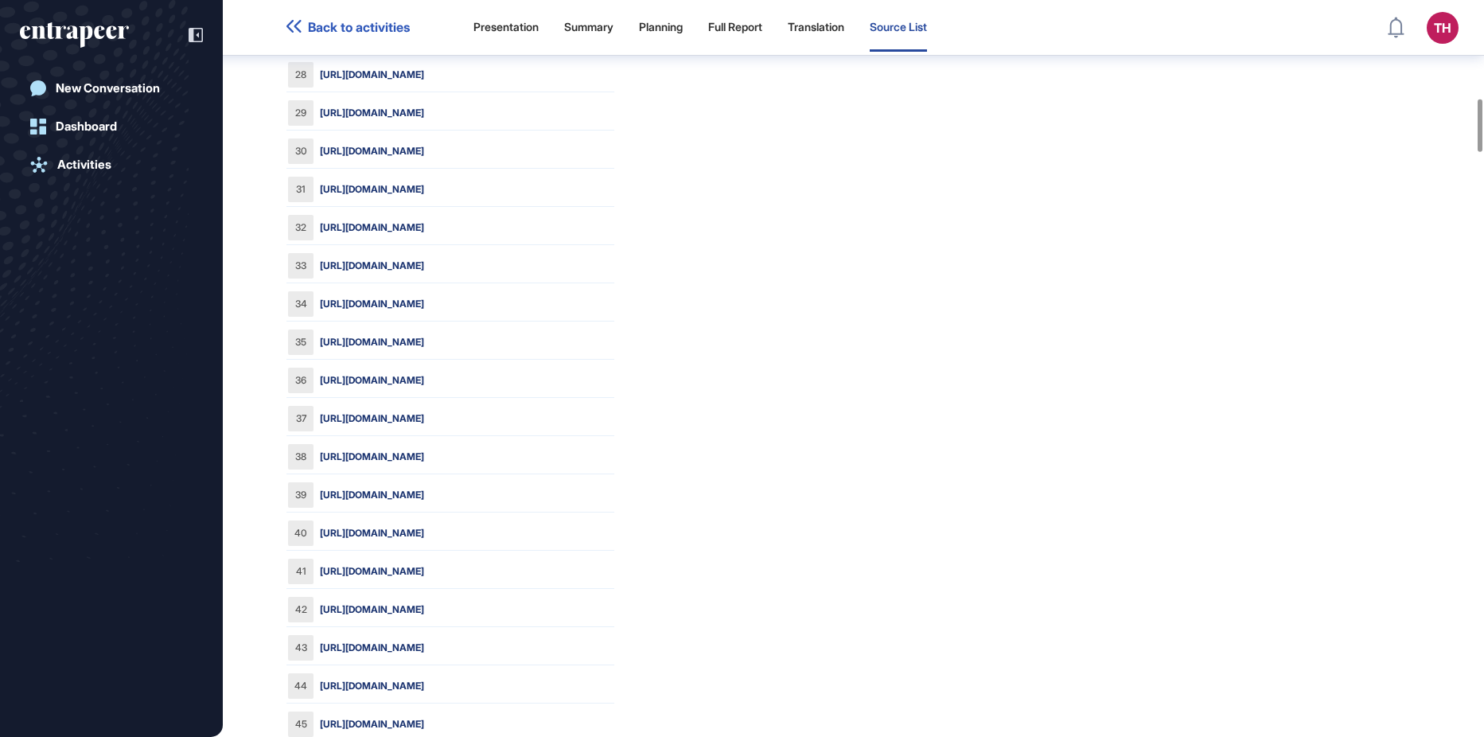
scroll to position [1361, 0]
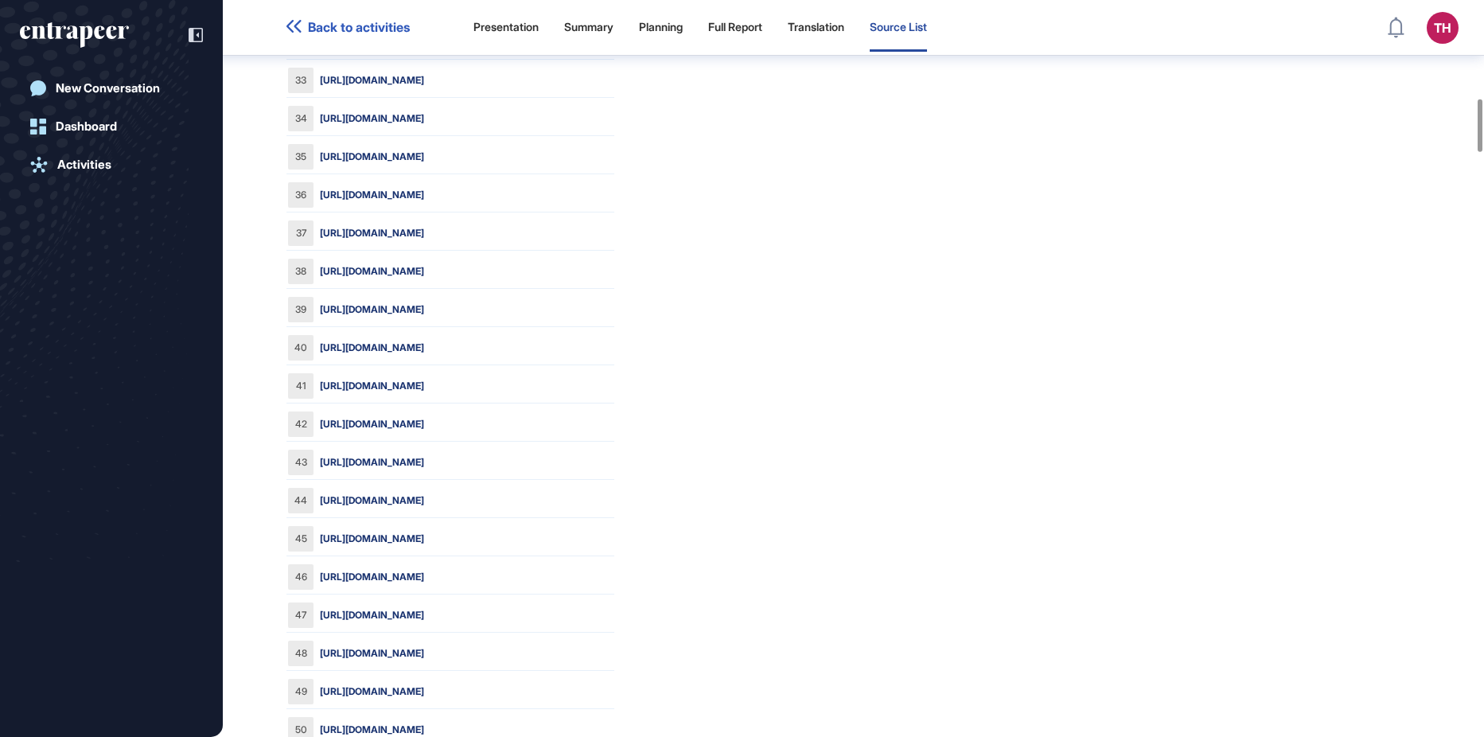
click at [424, 202] on link "[URL][DOMAIN_NAME]" at bounding box center [372, 195] width 104 height 14
click at [587, 33] on div "Summary" at bounding box center [588, 28] width 49 height 14
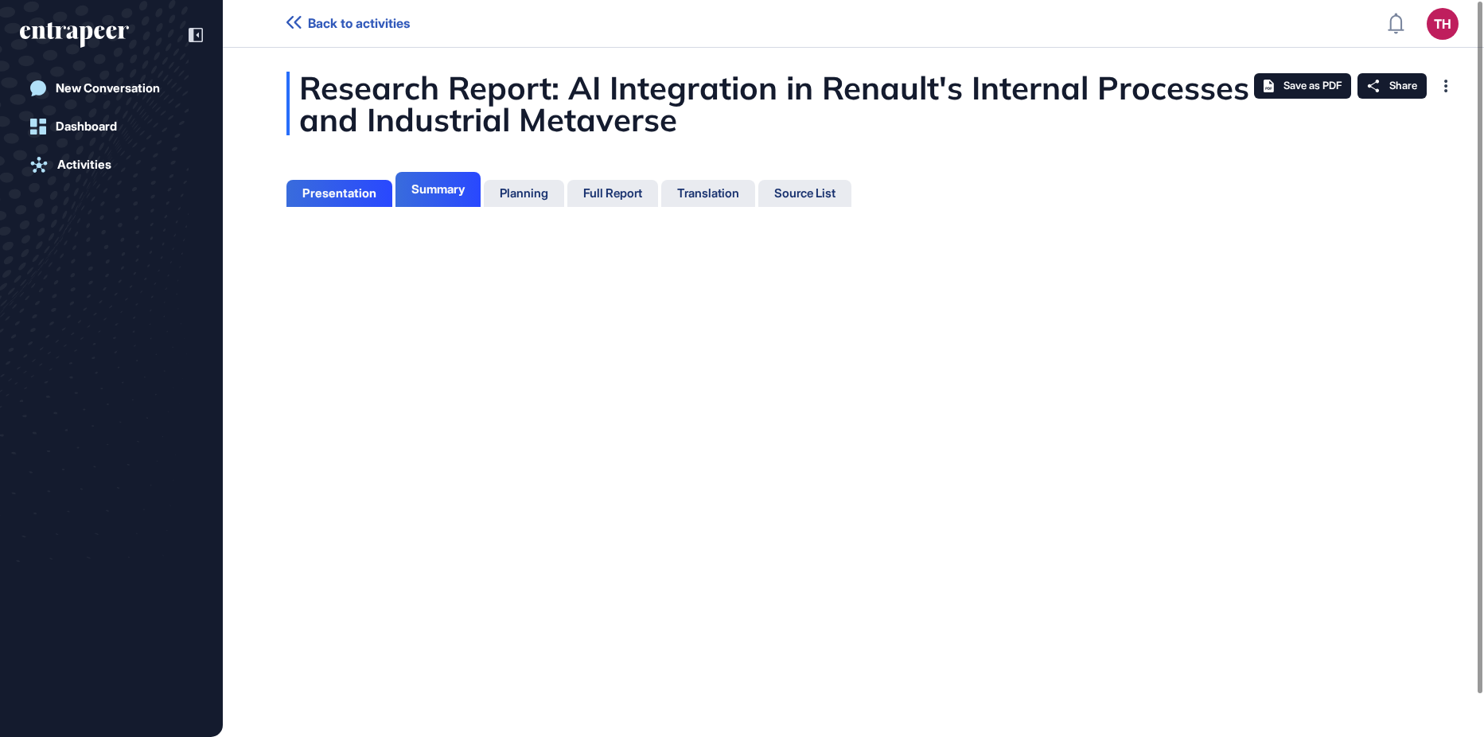
scroll to position [7, 1]
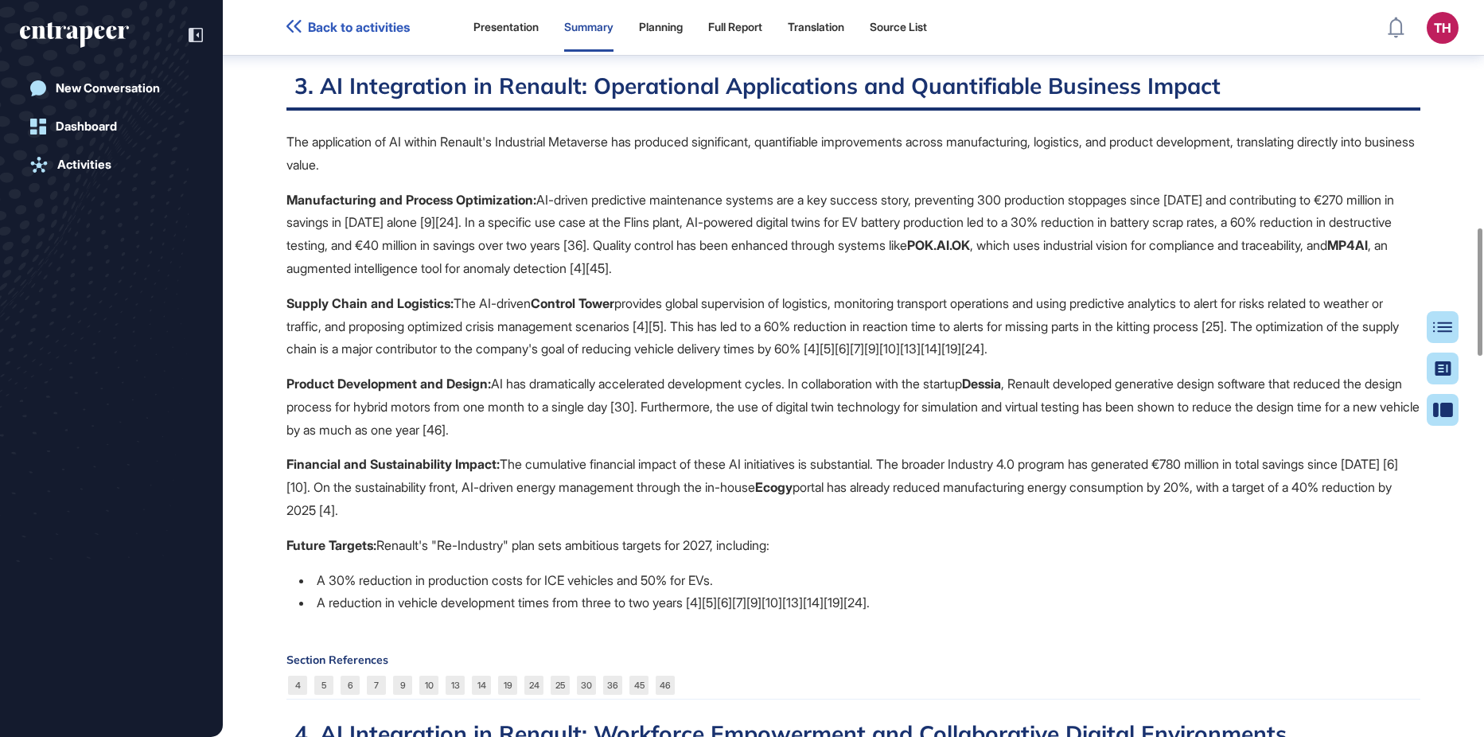
scroll to position [1362, 0]
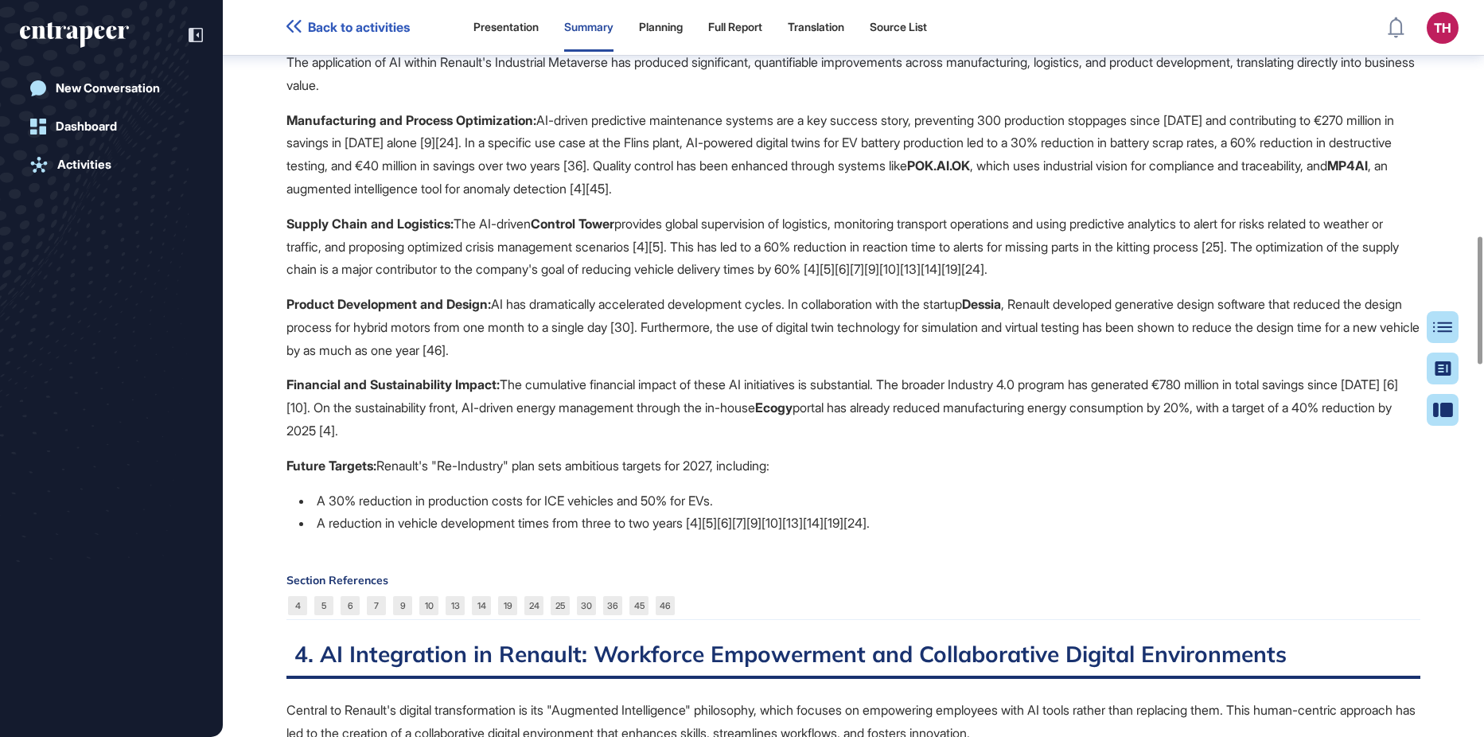
click at [906, 26] on div "Source List" at bounding box center [898, 28] width 57 height 14
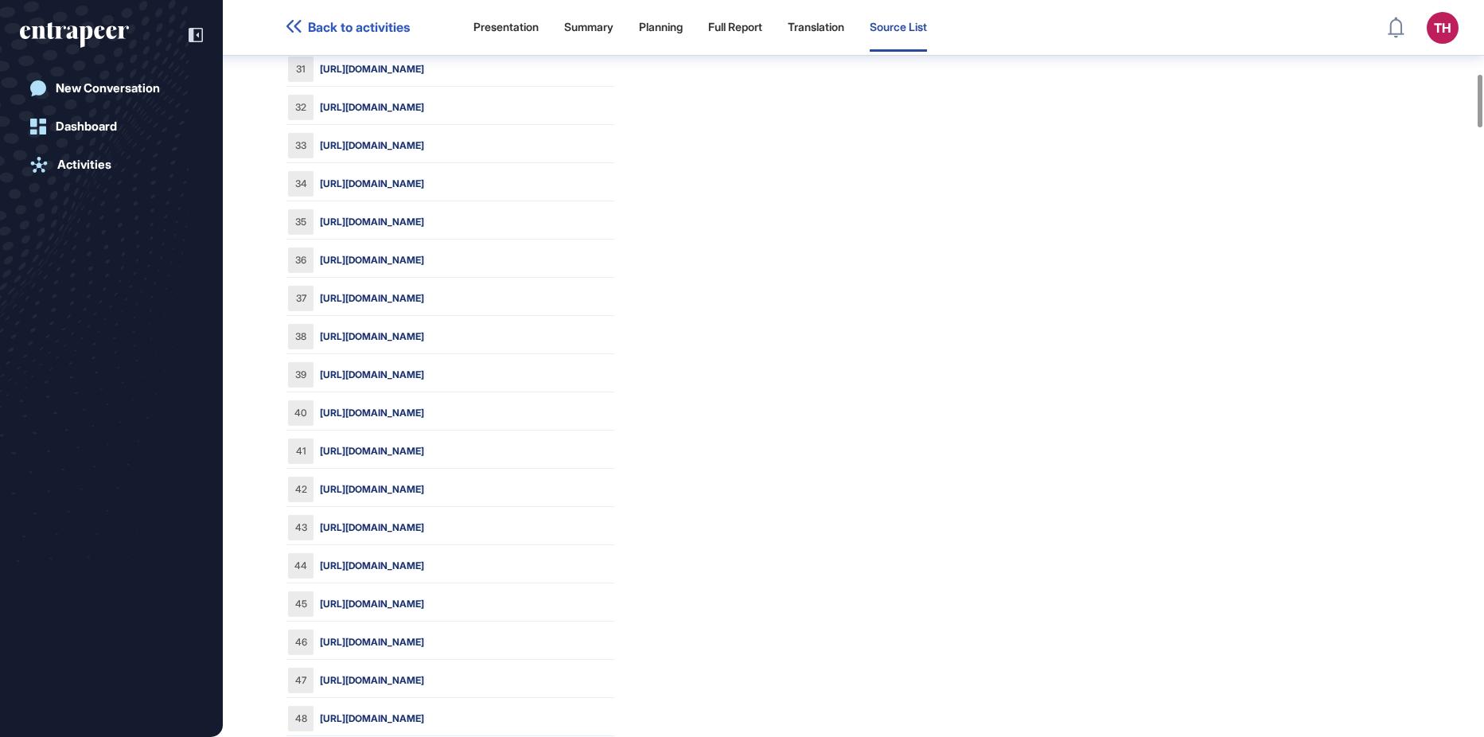
scroll to position [1361, 0]
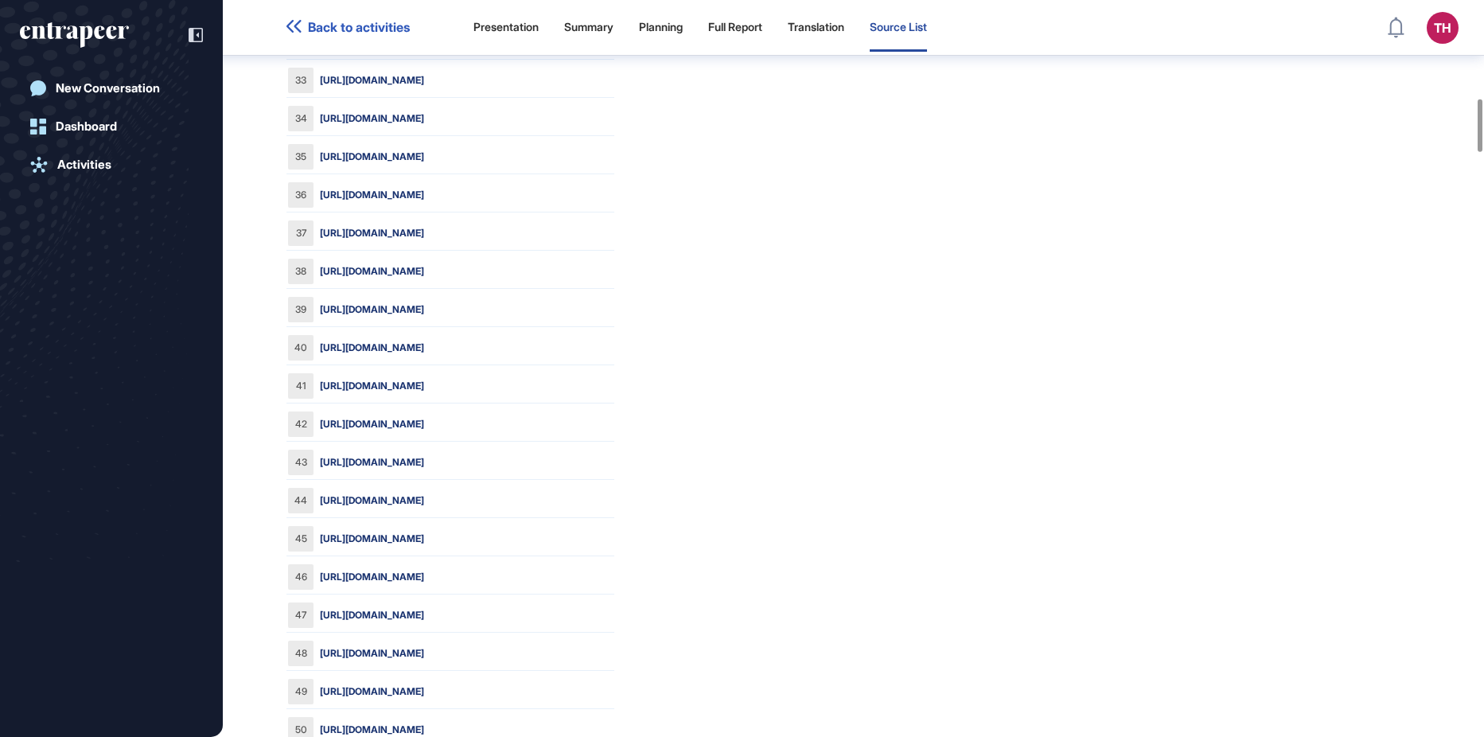
click at [424, 544] on link "[URL][DOMAIN_NAME]" at bounding box center [372, 539] width 104 height 14
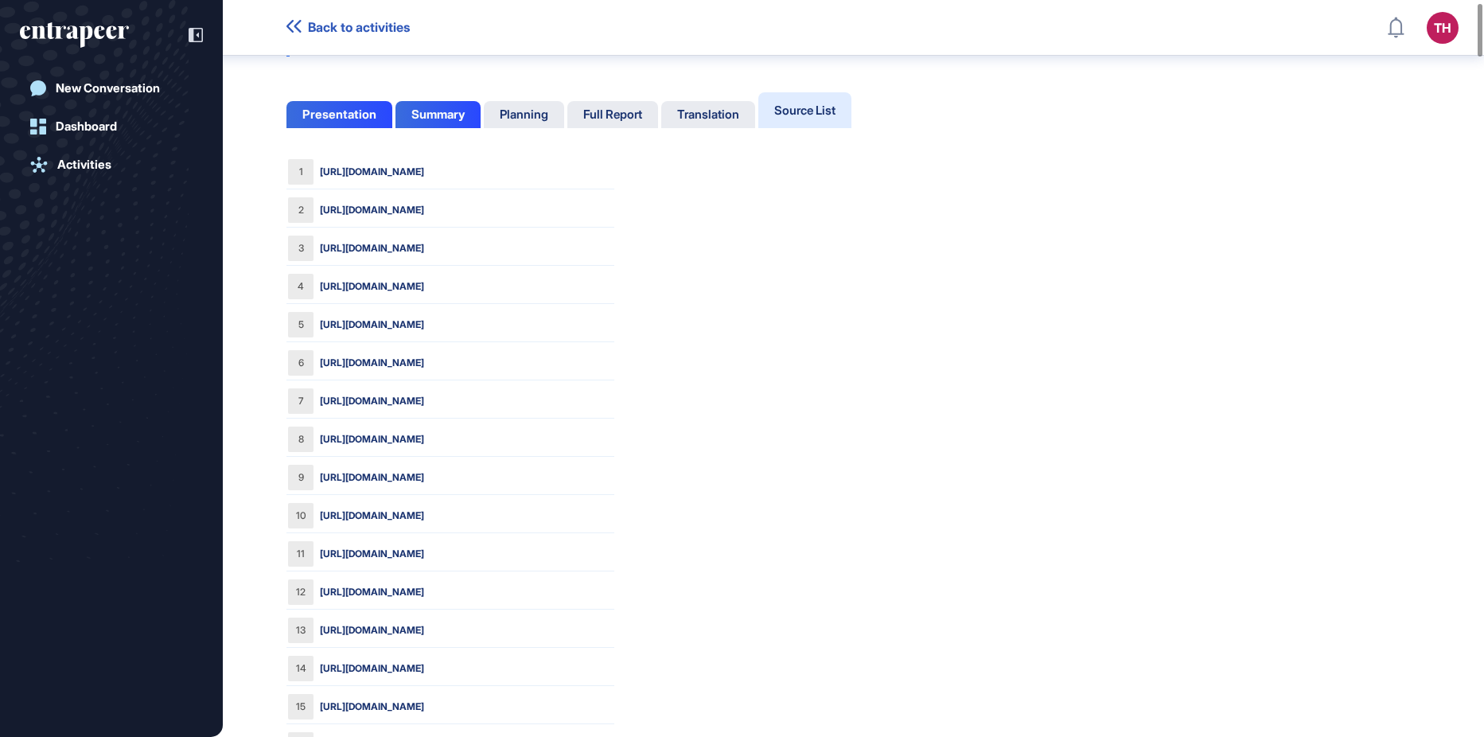
scroll to position [88, 0]
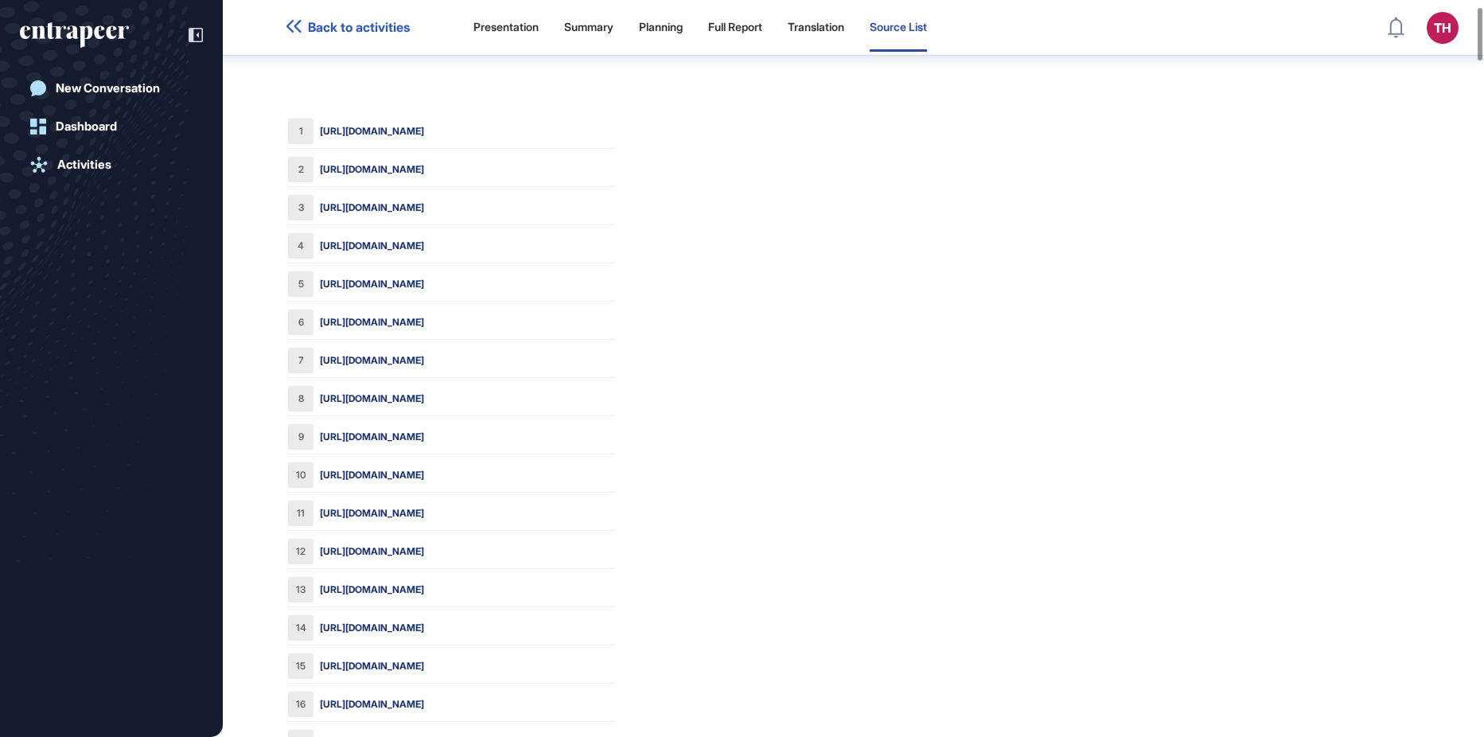
click at [469, 233] on div "[URL][DOMAIN_NAME]" at bounding box center [467, 245] width 294 height 25
click at [424, 240] on link "[URL][DOMAIN_NAME]" at bounding box center [372, 246] width 104 height 14
click at [570, 39] on div "Summary" at bounding box center [588, 28] width 49 height 48
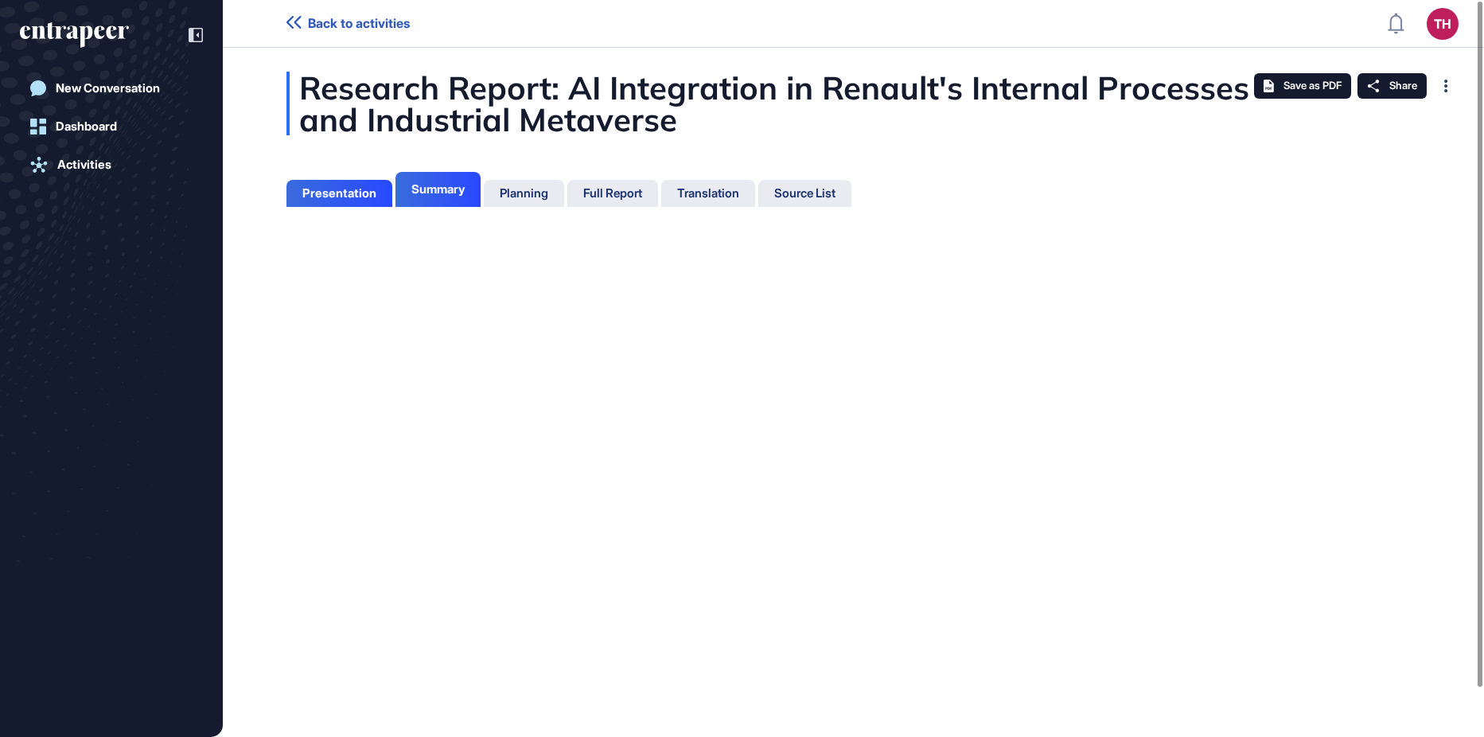
scroll to position [7, 1]
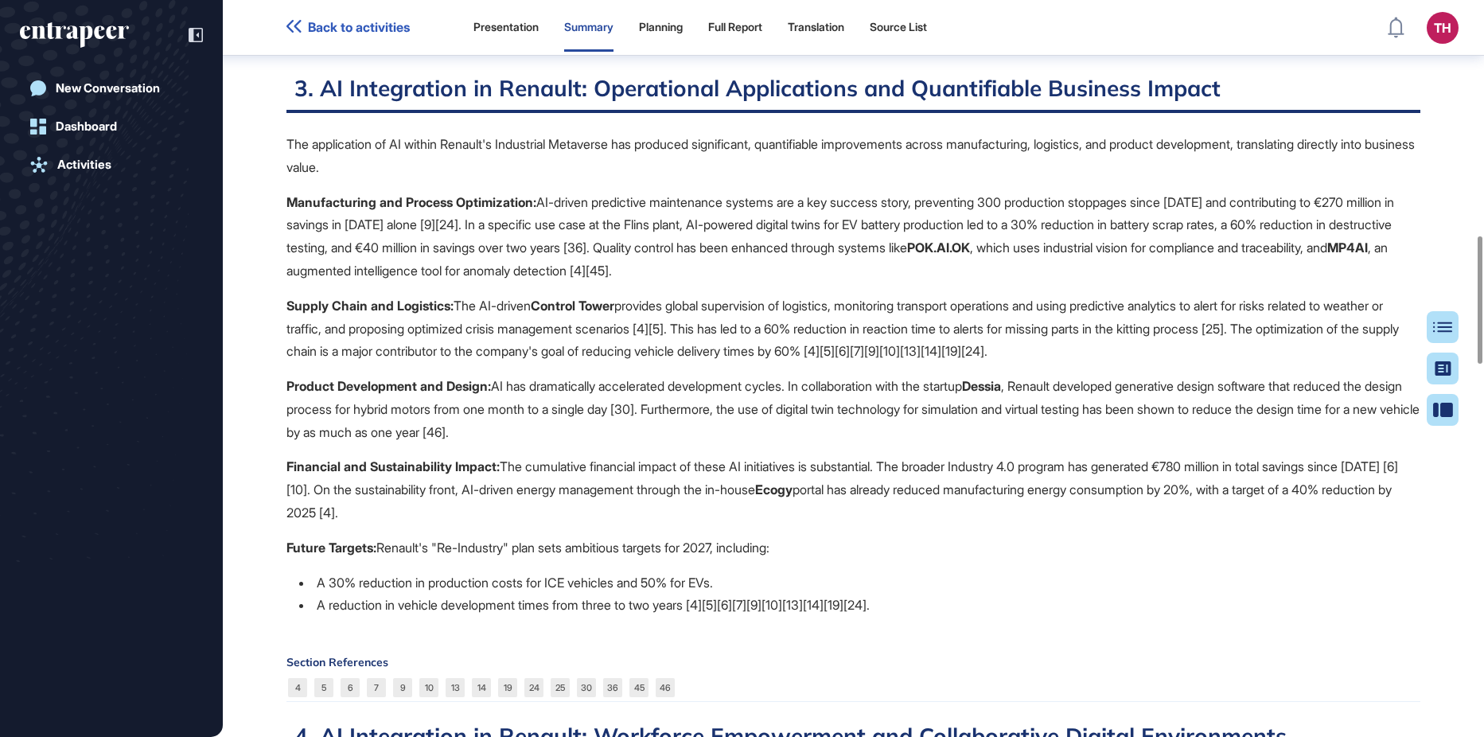
scroll to position [1121, 0]
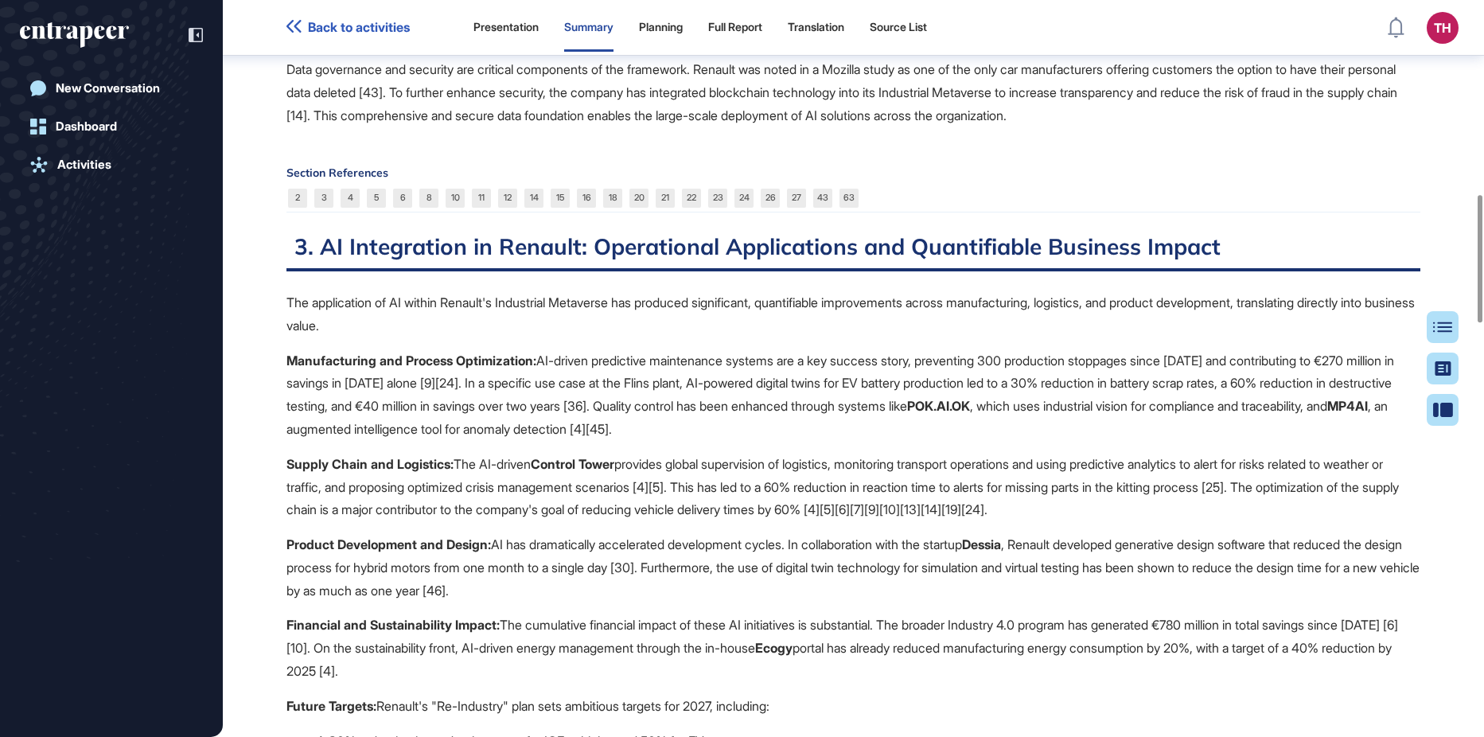
click at [990, 271] on h2 "3. AI Integration in Renault: Operational Applications and Quantifiable Busines…" at bounding box center [853, 251] width 1134 height 39
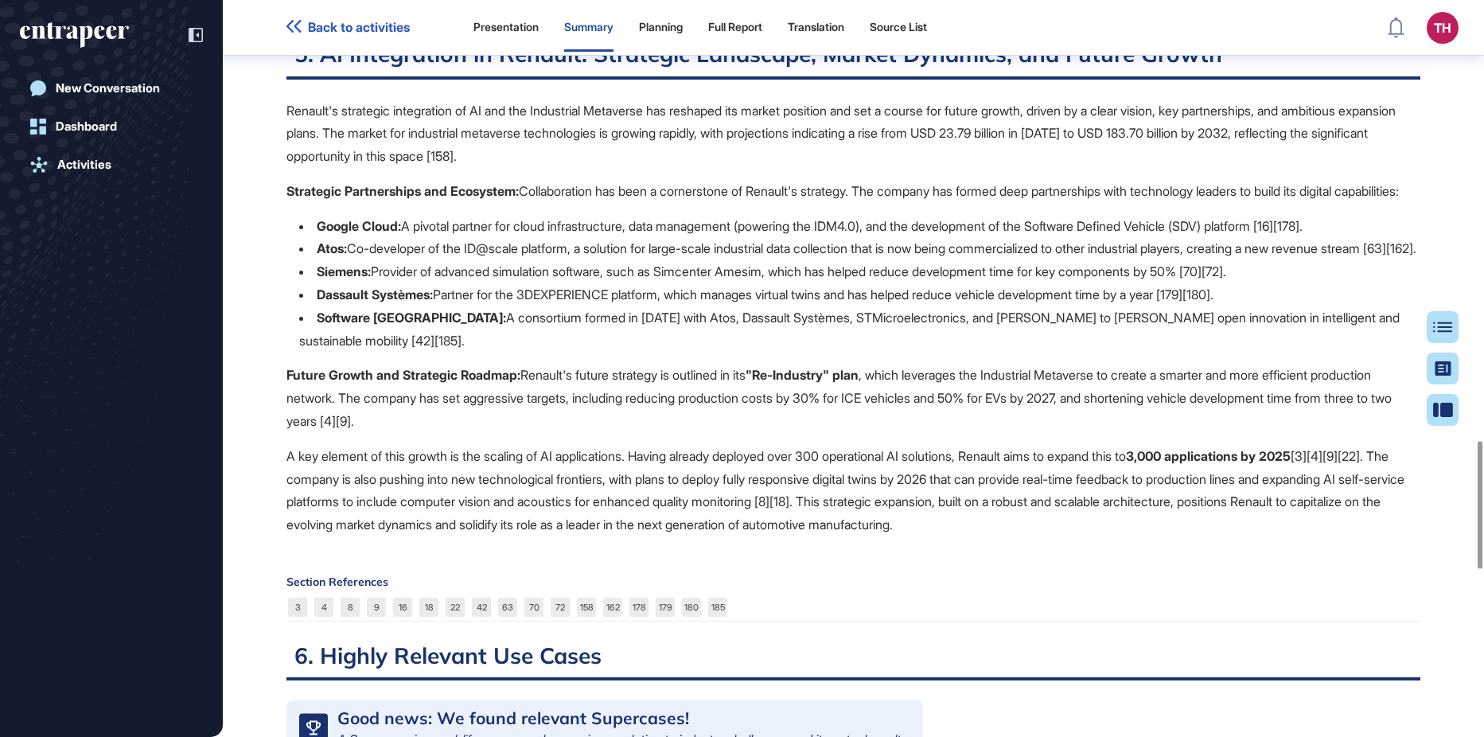
scroll to position [2554, 0]
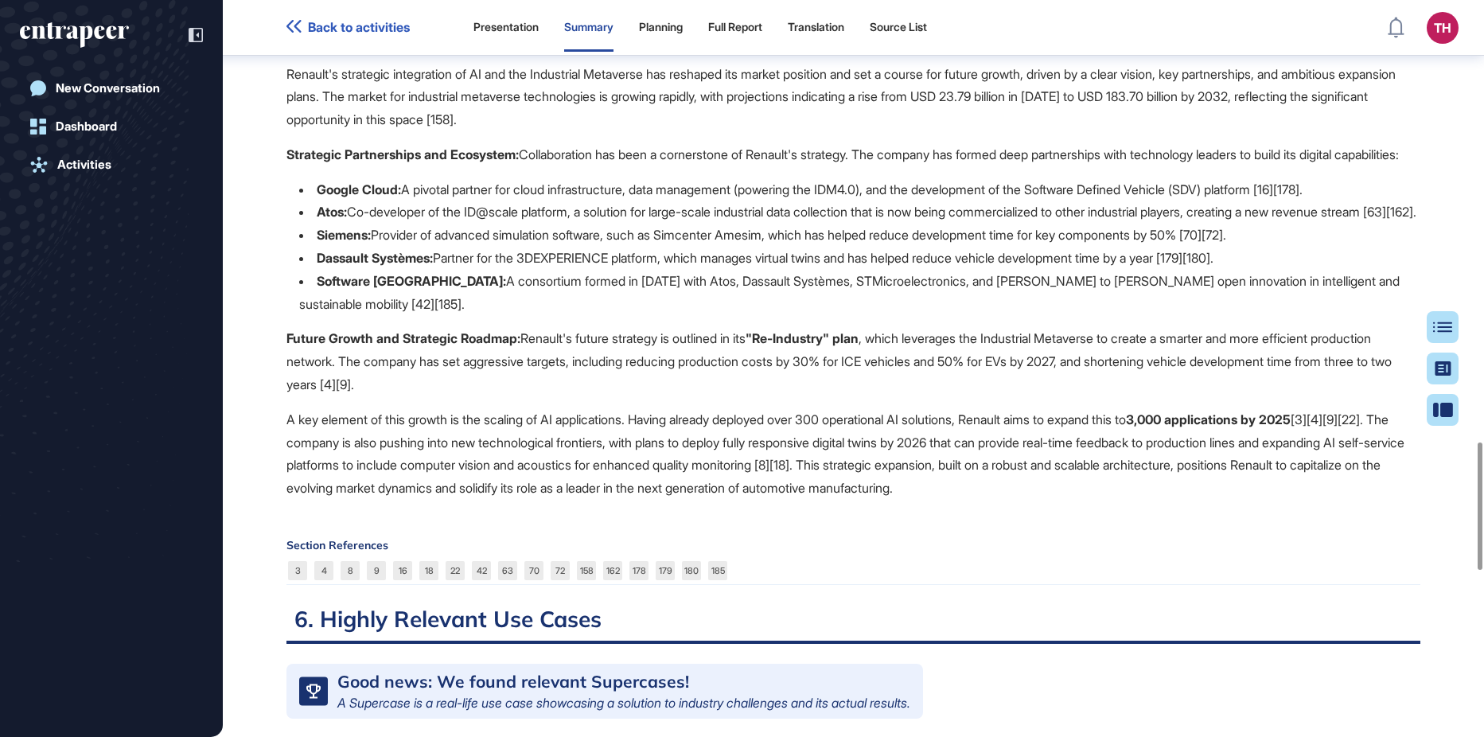
click at [481, 316] on li "Software République: A consortium formed in [DATE] with Atos, Dassault Systèmes…" at bounding box center [859, 293] width 1121 height 46
click at [473, 316] on li "Software République: A consortium formed in [DATE] with Atos, Dassault Systèmes…" at bounding box center [859, 293] width 1121 height 46
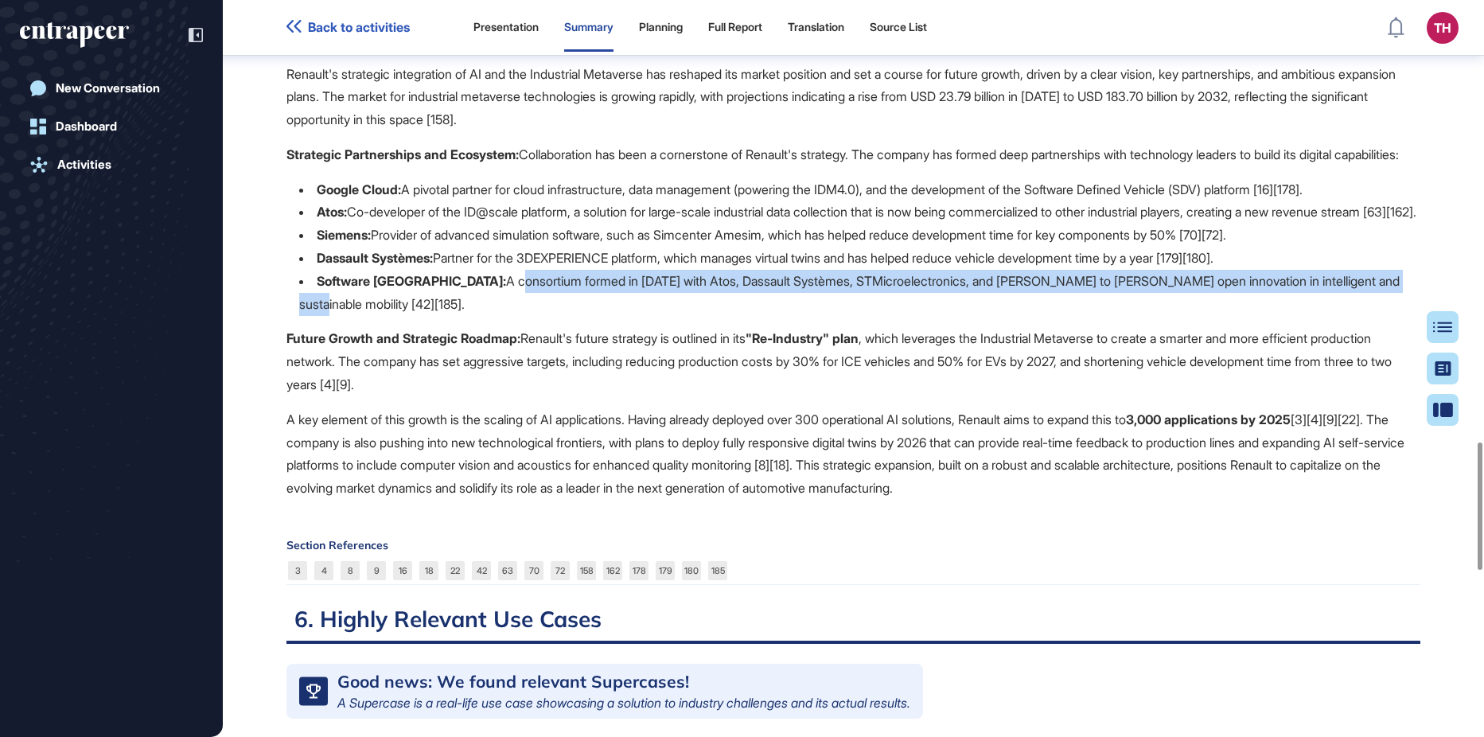
drag, startPoint x: 467, startPoint y: 372, endPoint x: 1373, endPoint y: 378, distance: 905.6
click at [1373, 316] on li "Software République: A consortium formed in [DATE] with Atos, Dassault Systèmes…" at bounding box center [859, 293] width 1121 height 46
copy li "consortium formed in [DATE] with Atos, Dassault Systèmes, STMicroelectronics, a…"
click at [921, 27] on div "Source List" at bounding box center [898, 28] width 57 height 14
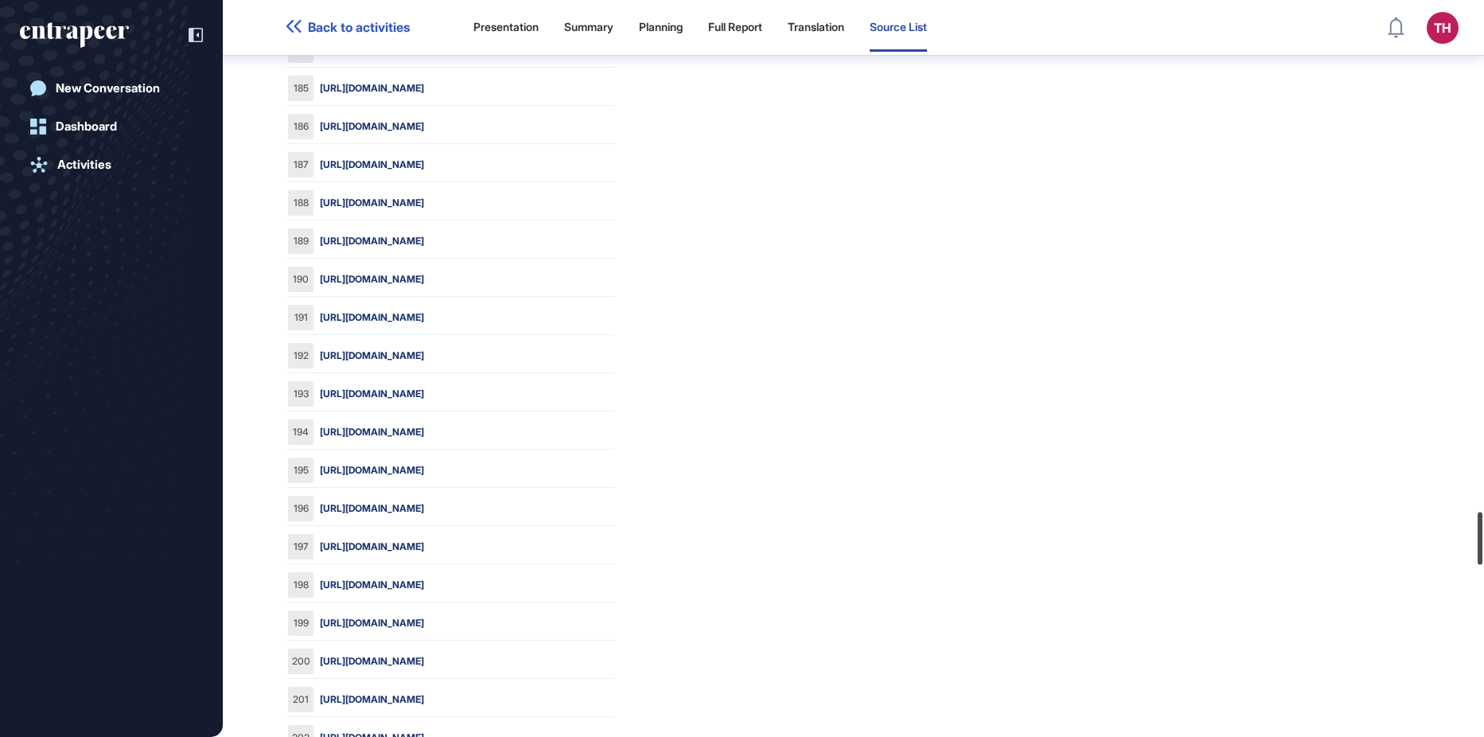
scroll to position [7103, 0]
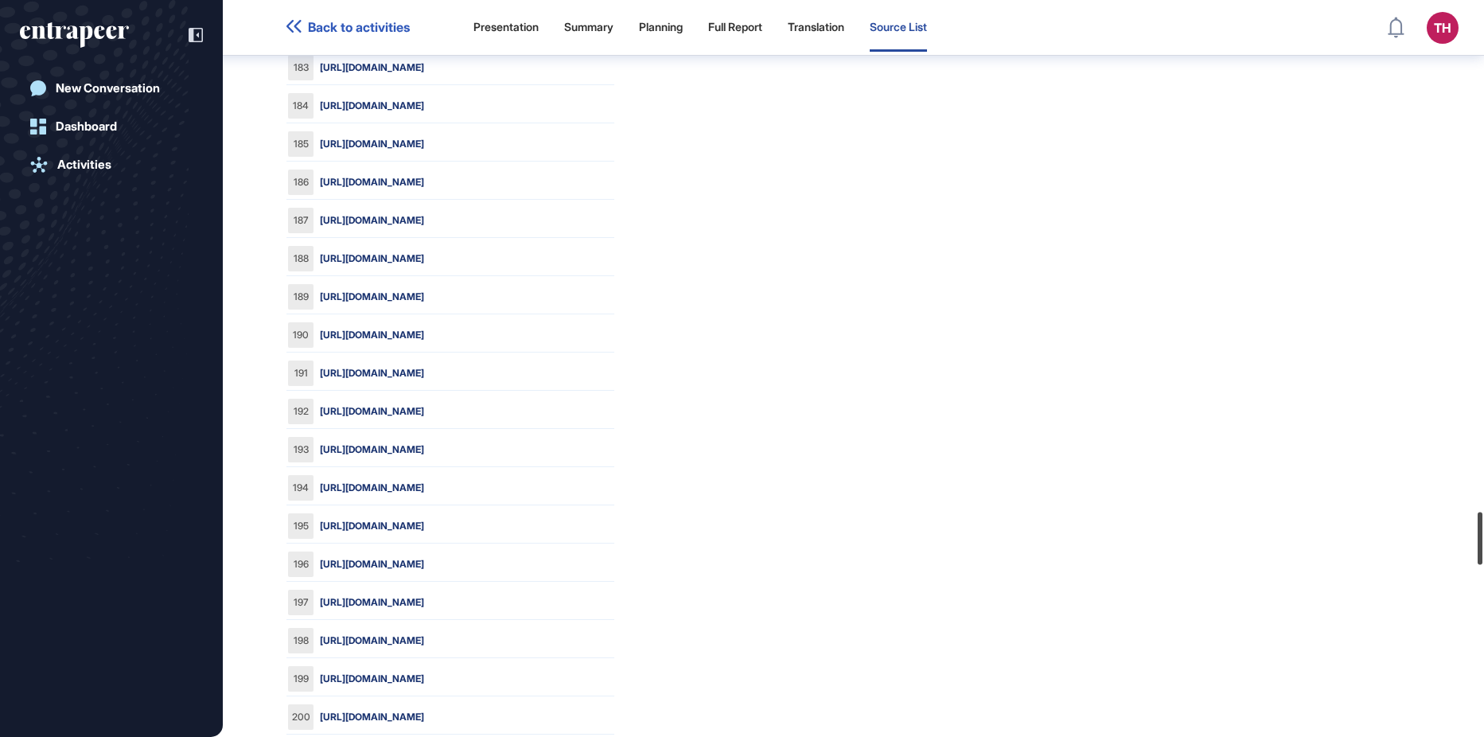
drag, startPoint x: 1478, startPoint y: 70, endPoint x: 1432, endPoint y: 528, distance: 460.7
click at [1432, 528] on div "Back to activities Presentation Summary Planning Full Report Translation Source…" at bounding box center [742, 368] width 1484 height 737
click at [424, 151] on link "[URL][DOMAIN_NAME]" at bounding box center [372, 144] width 104 height 14
click at [598, 29] on div "Summary" at bounding box center [588, 28] width 49 height 14
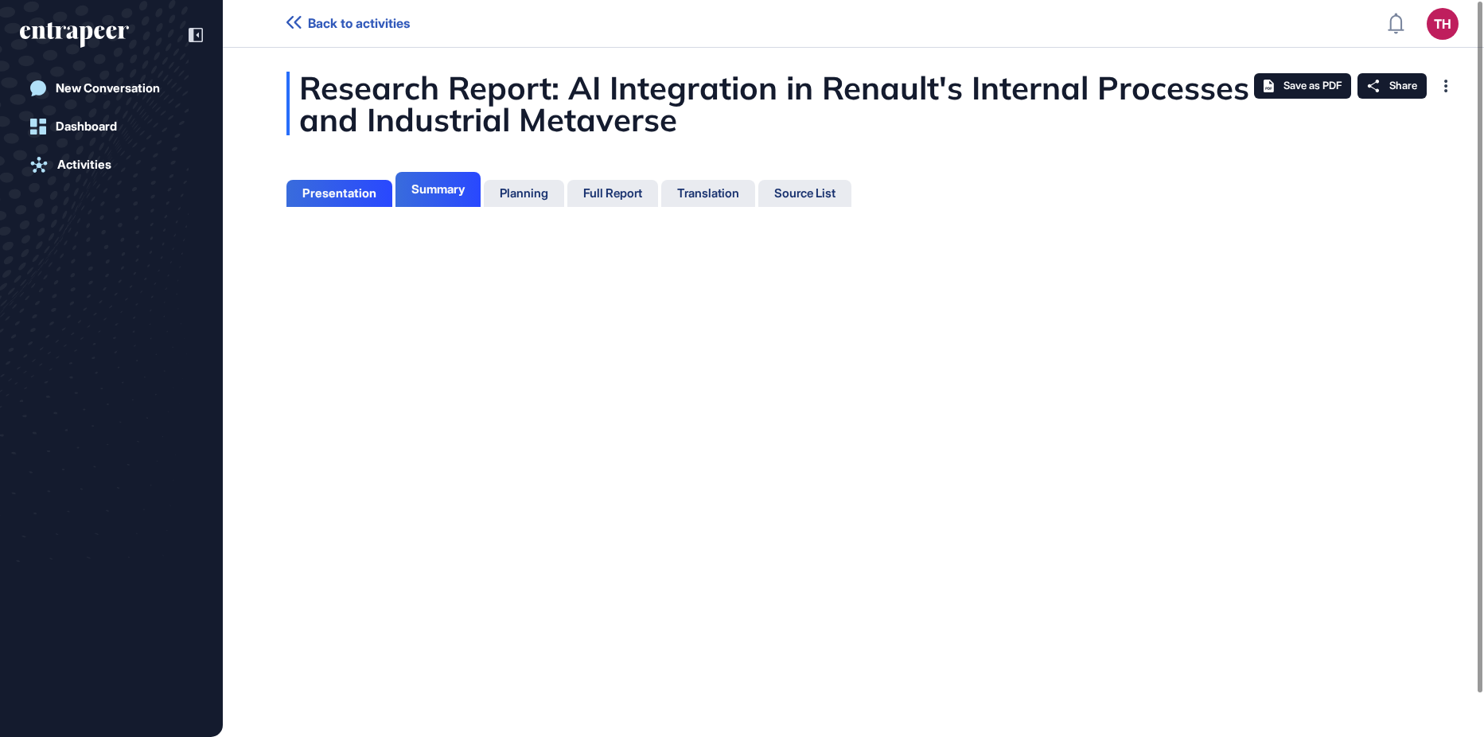
scroll to position [7, 1]
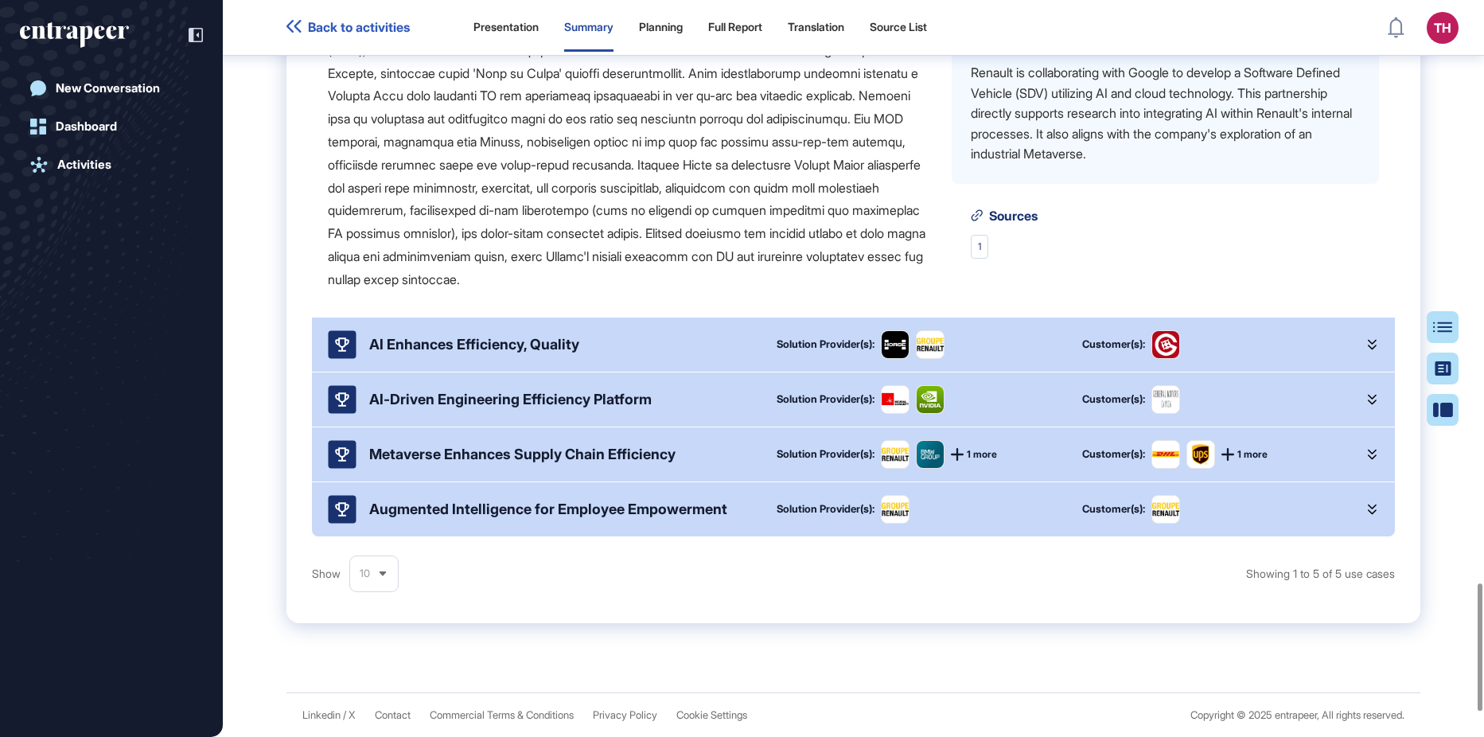
scroll to position [3508, 0]
click at [522, 349] on div "AI Enhances Efficiency, Quality" at bounding box center [474, 344] width 210 height 17
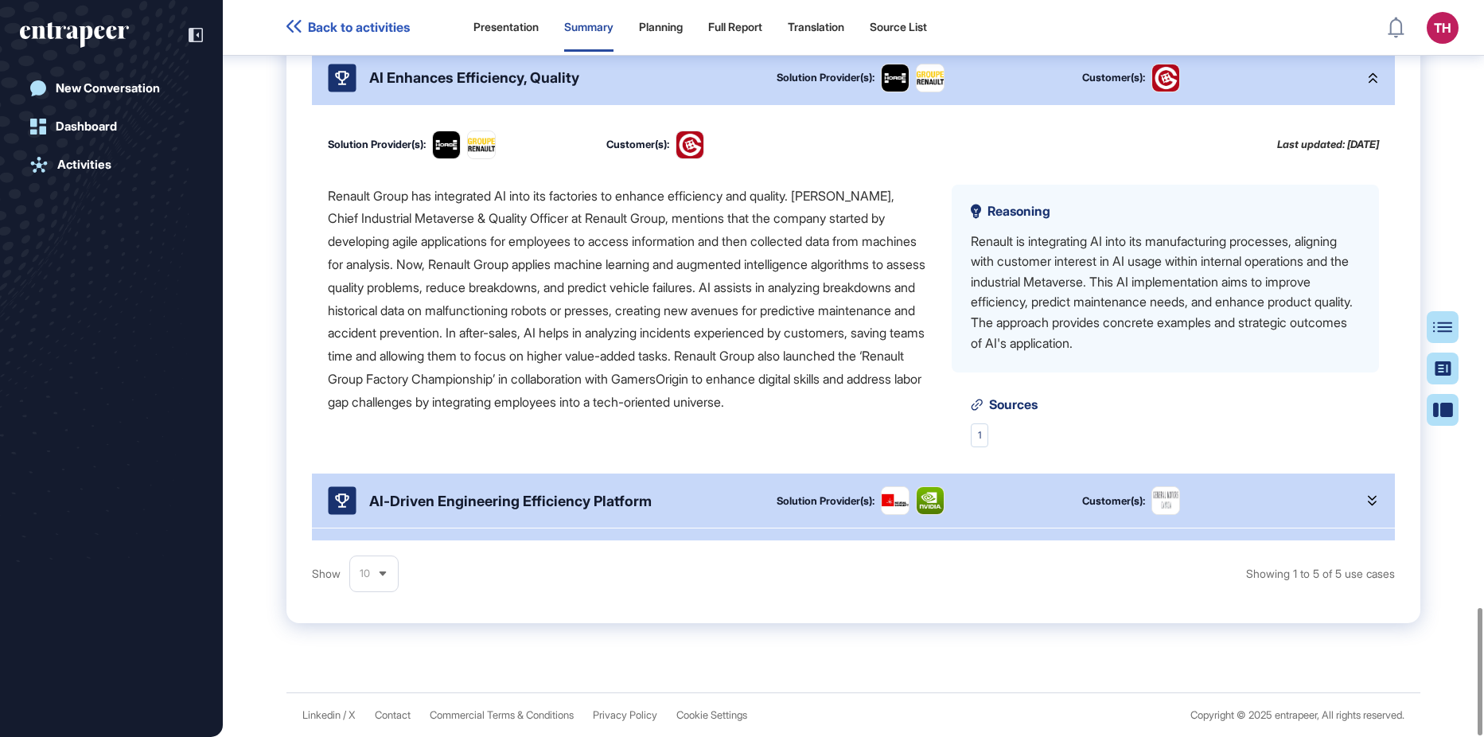
scroll to position [39, 0]
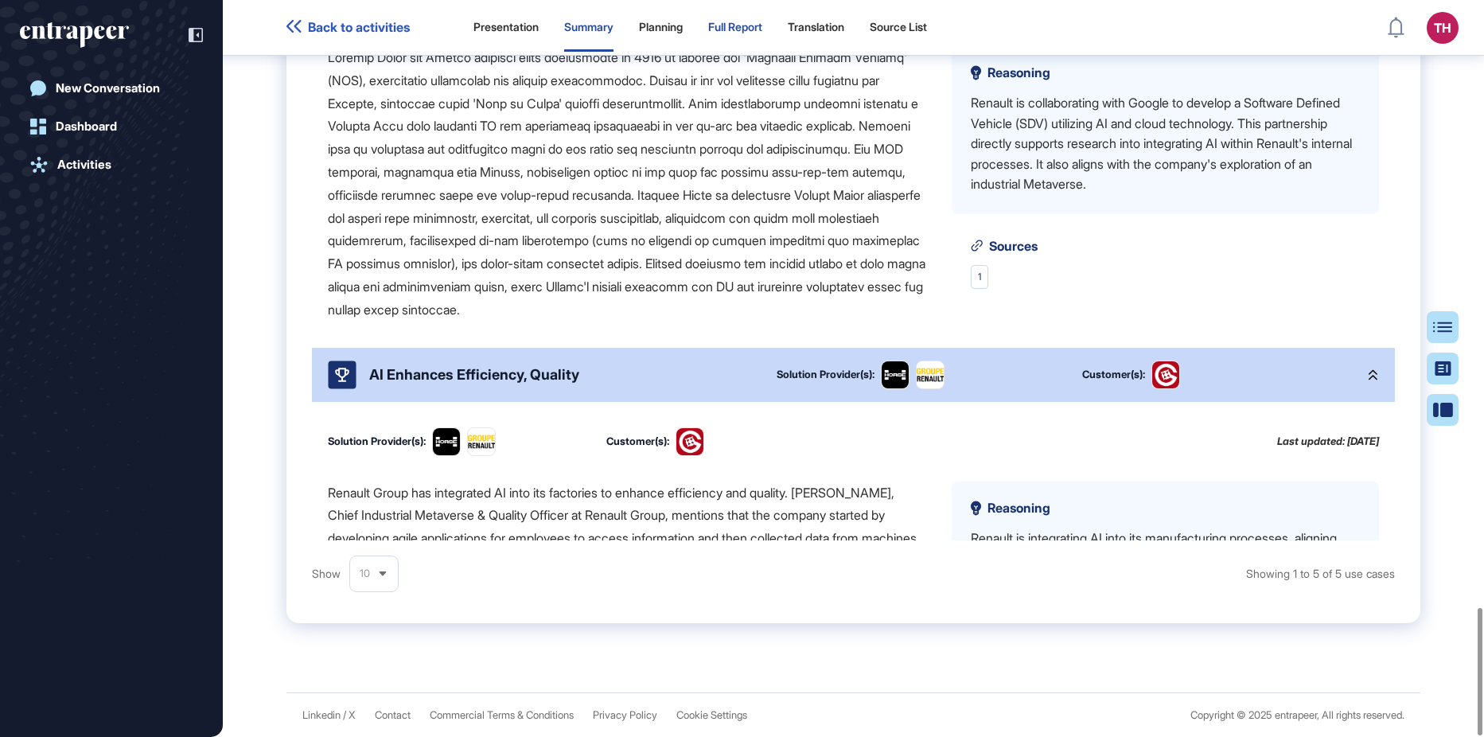
click at [762, 17] on div "Full Report" at bounding box center [735, 28] width 54 height 48
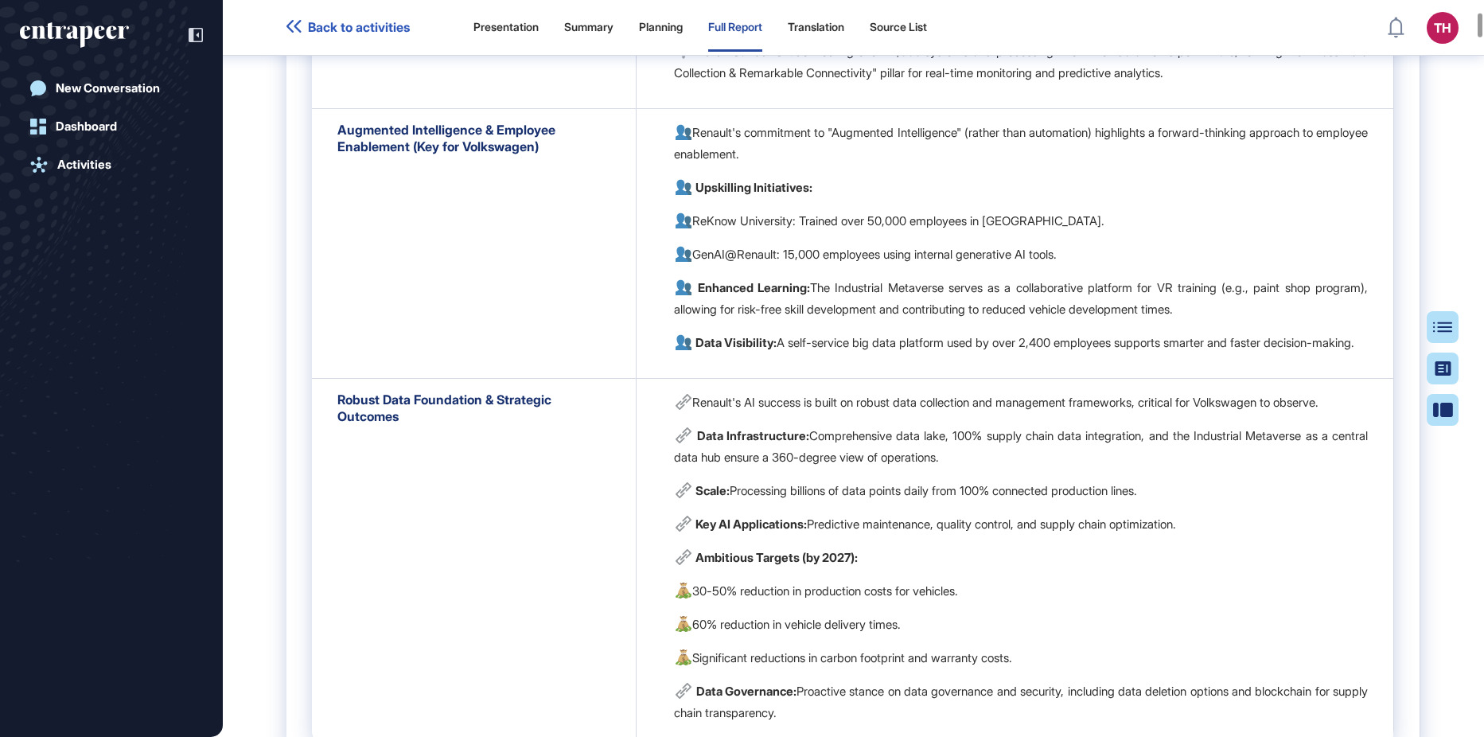
scroll to position [2316, 0]
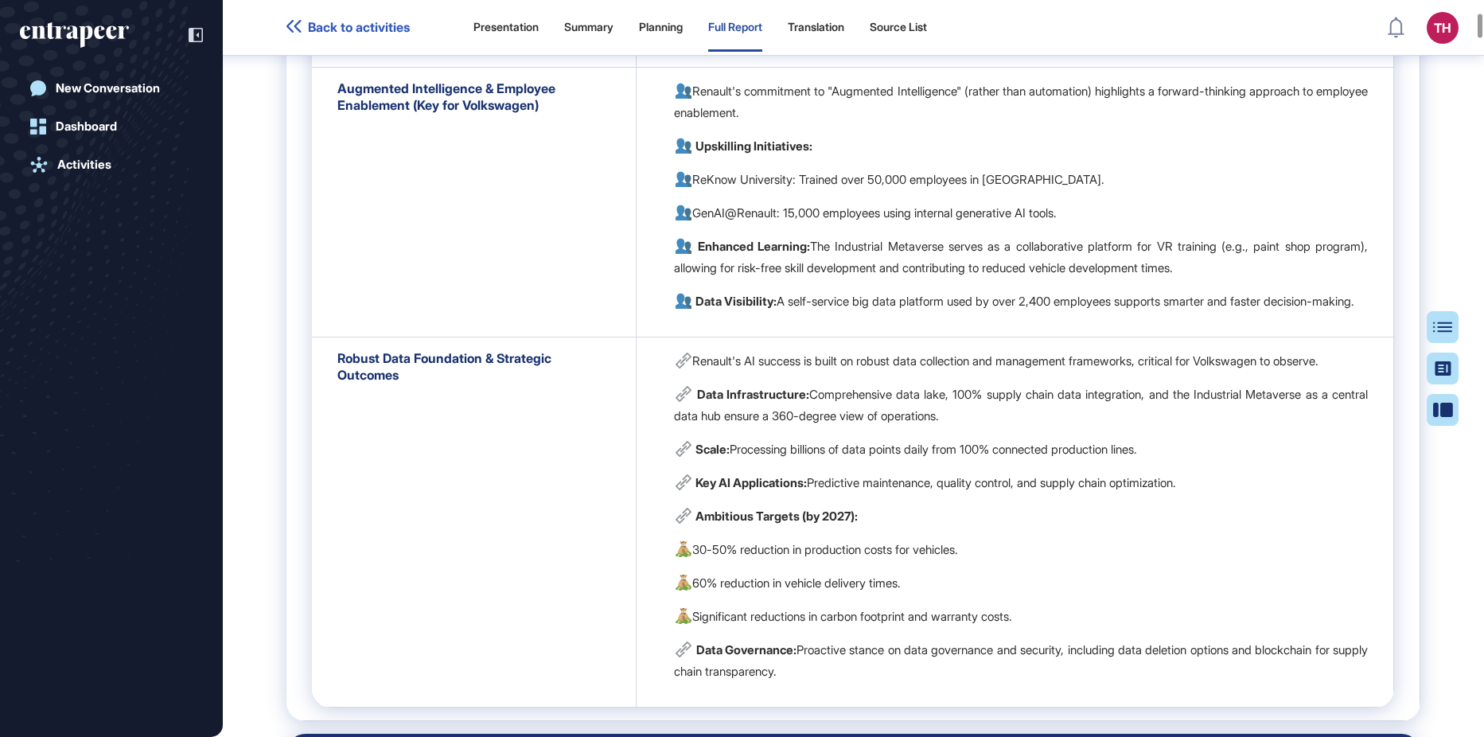
click at [1217, 312] on p "Data Visibility: A self-service big data platform used by over 2,400 employees …" at bounding box center [1021, 300] width 694 height 21
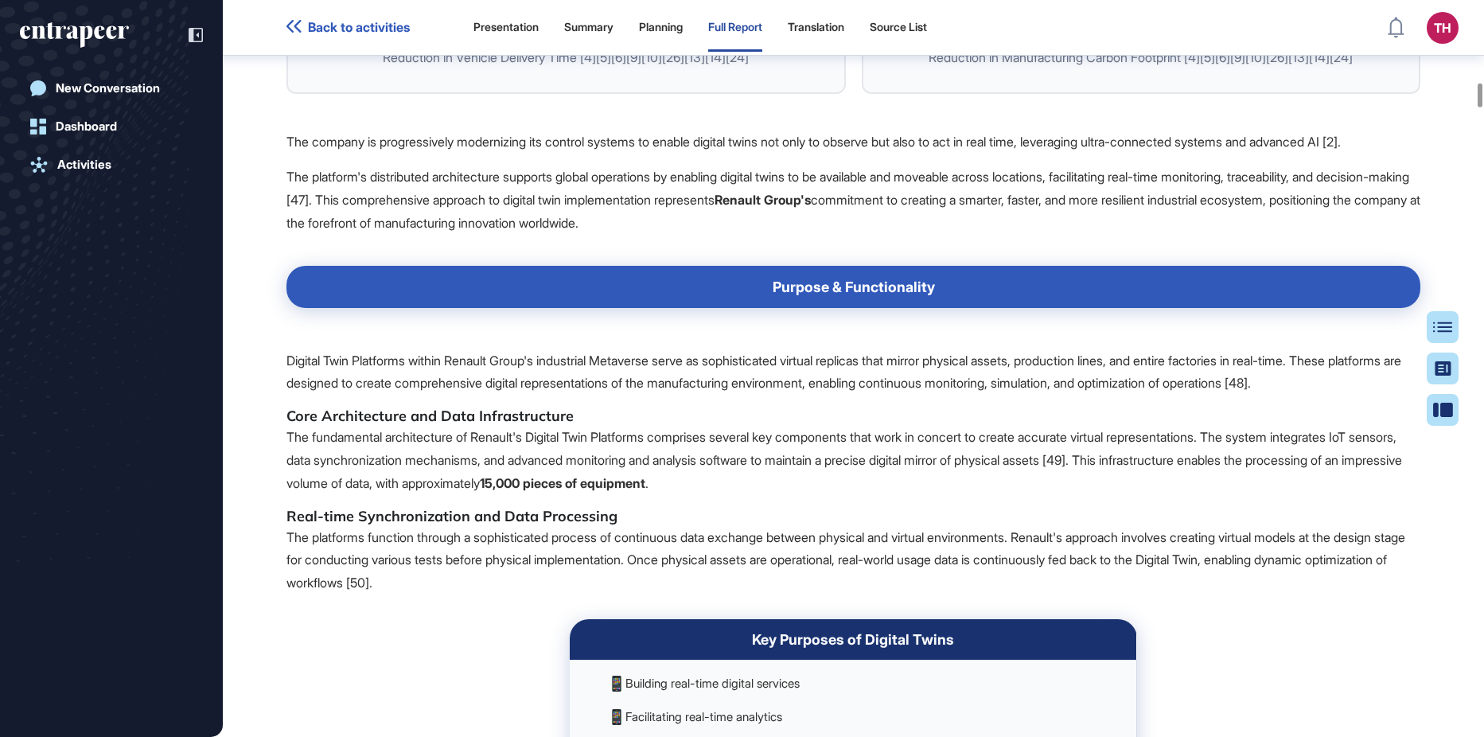
scroll to position [15366, 0]
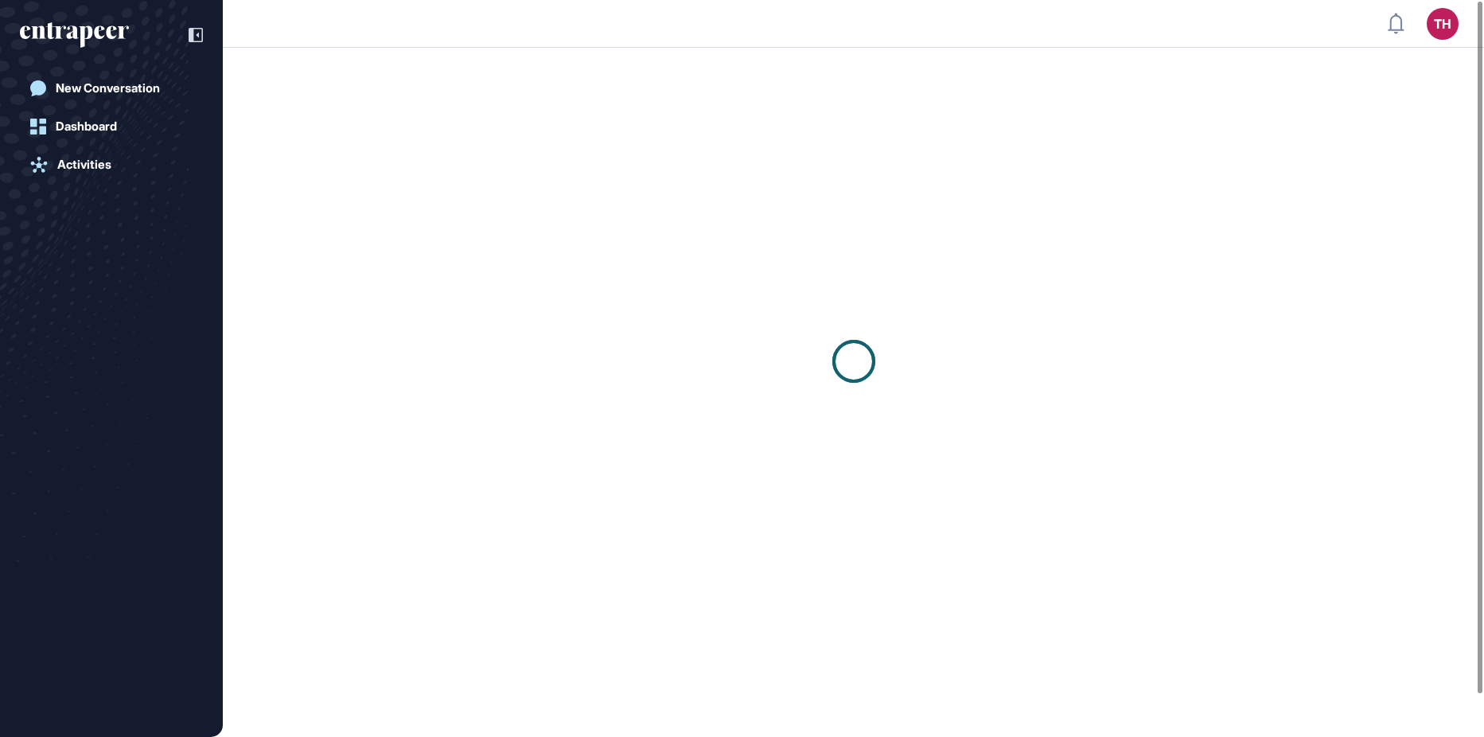
scroll to position [1, 1]
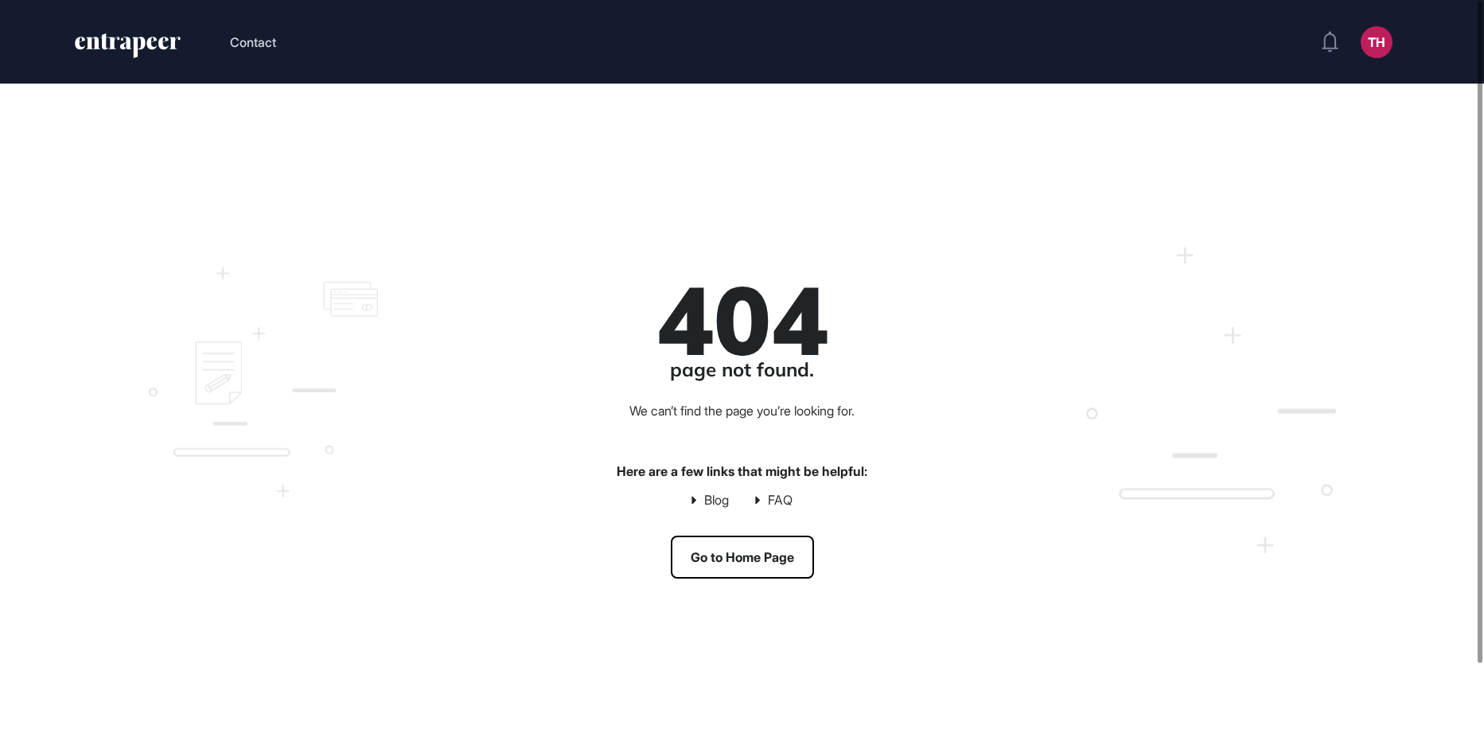
scroll to position [1, 1]
